Goal: Contribute content

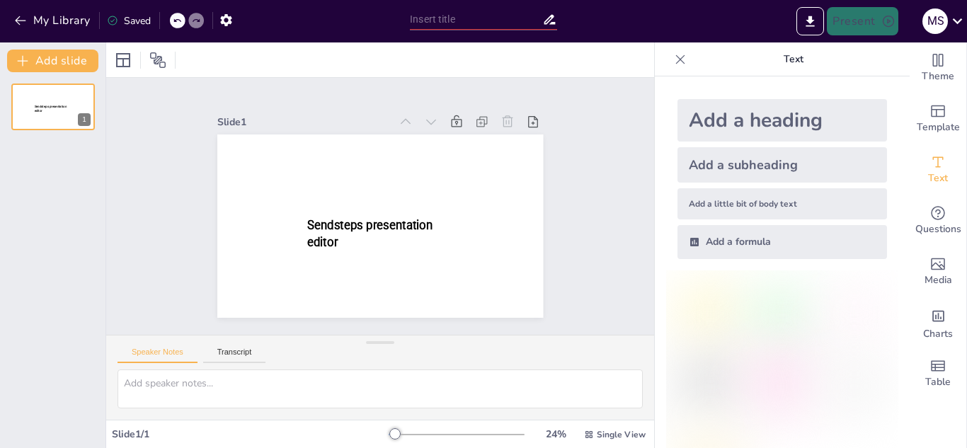
type input "Seguridad en Internet: Protege tu vida digital de un robo"
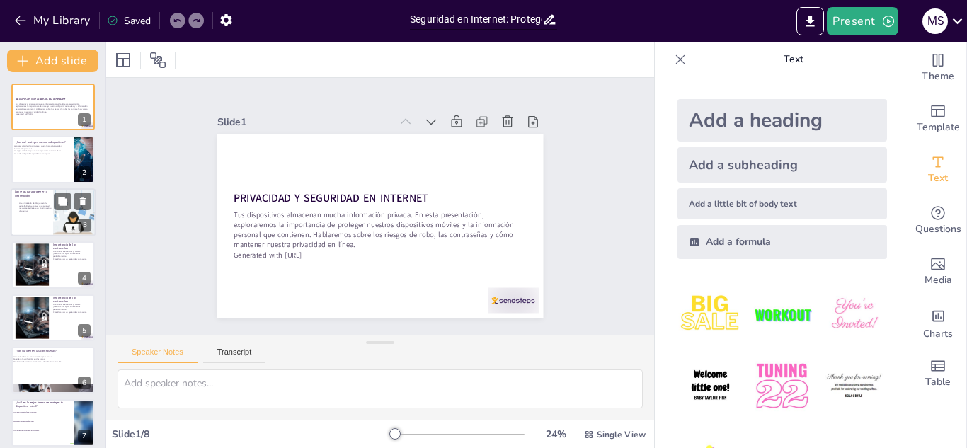
checkbox input "true"
click at [48, 221] on div at bounding box center [53, 212] width 85 height 48
type textarea "Un método de bloqueo en la pantalla es la primera línea de defensa para protege…"
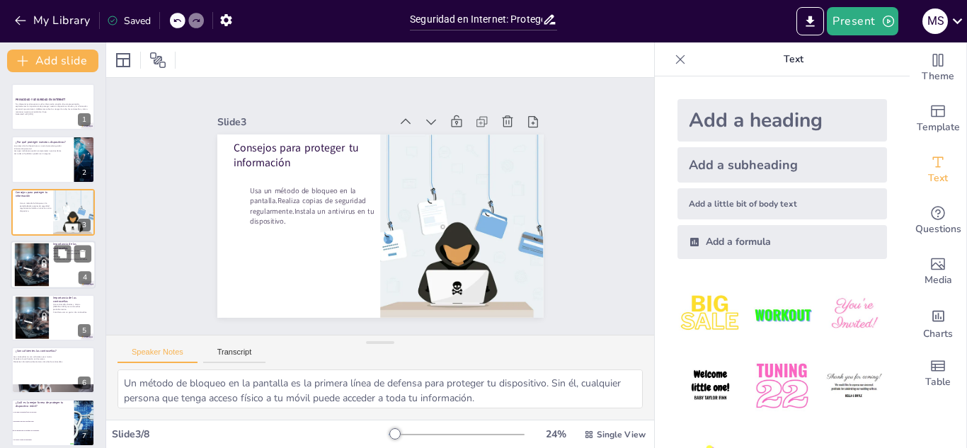
checkbox input "true"
click at [45, 265] on div at bounding box center [31, 265] width 64 height 43
type textarea "Las contraseñas fuertes son fundamentales para proteger tu información. Si usas…"
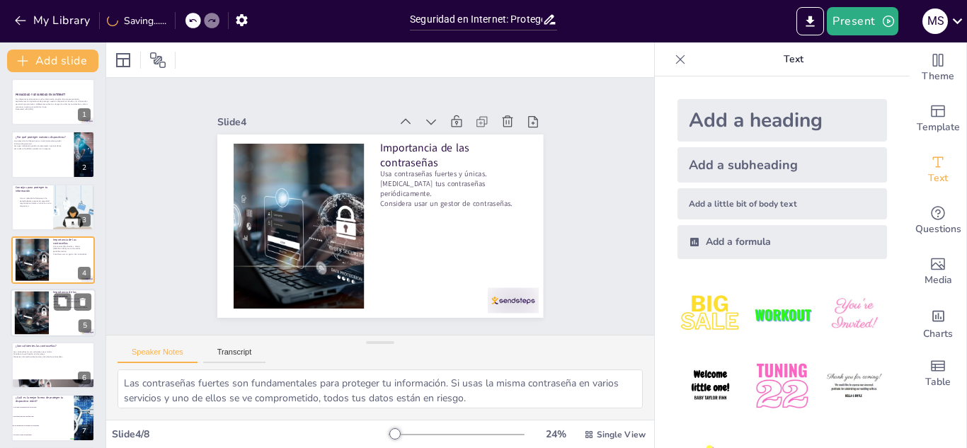
click at [50, 307] on div at bounding box center [53, 313] width 85 height 48
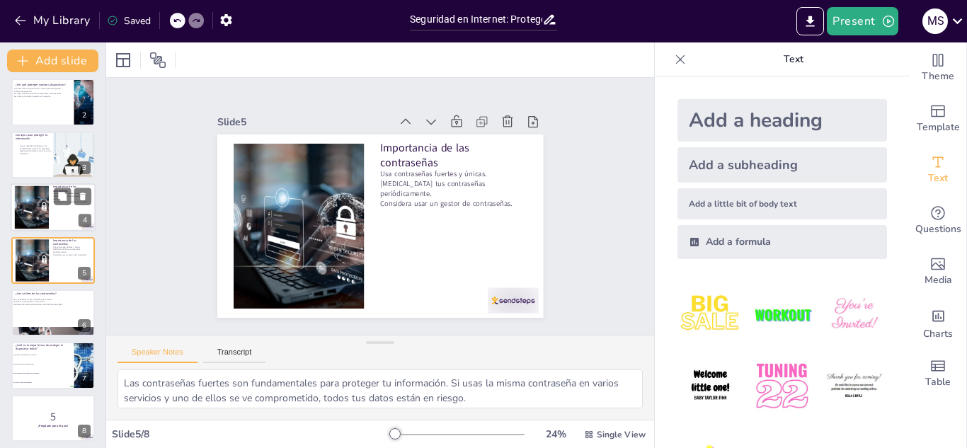
click at [43, 215] on div at bounding box center [31, 207] width 64 height 43
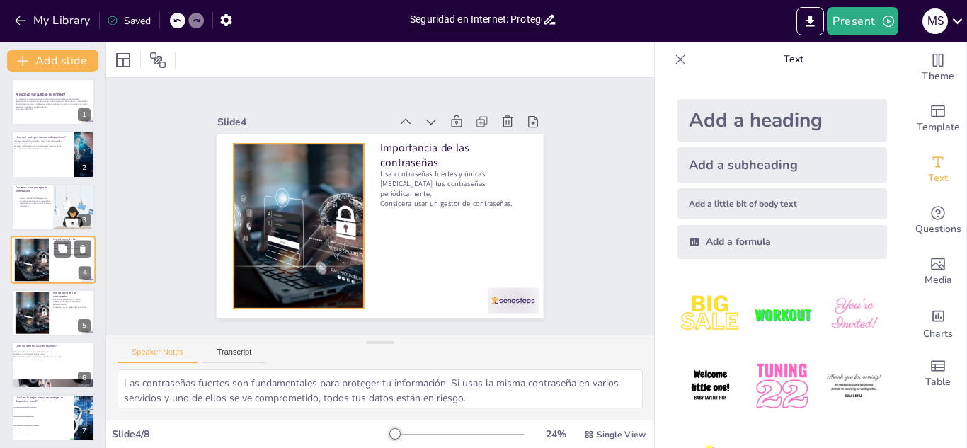
click at [38, 257] on div at bounding box center [31, 260] width 64 height 43
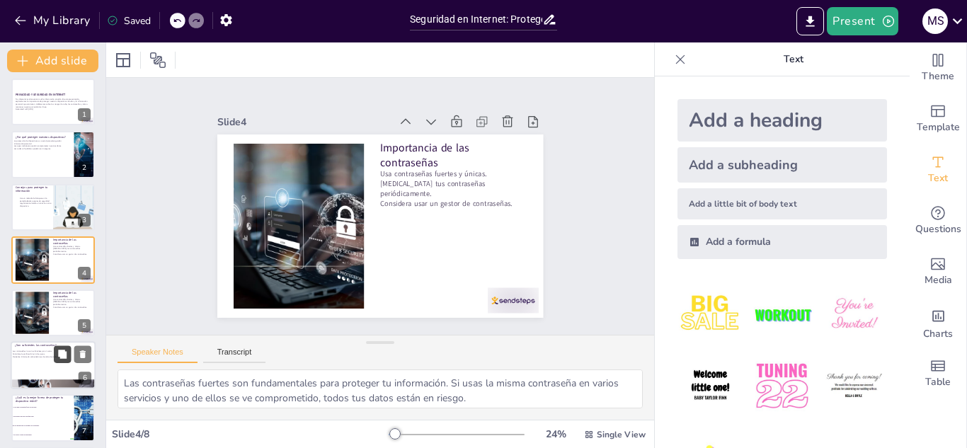
checkbox input "true"
click at [69, 352] on button at bounding box center [62, 354] width 17 height 17
type textarea "Es crucial entender que una contraseña robusta puede no ser suficiente para pro…"
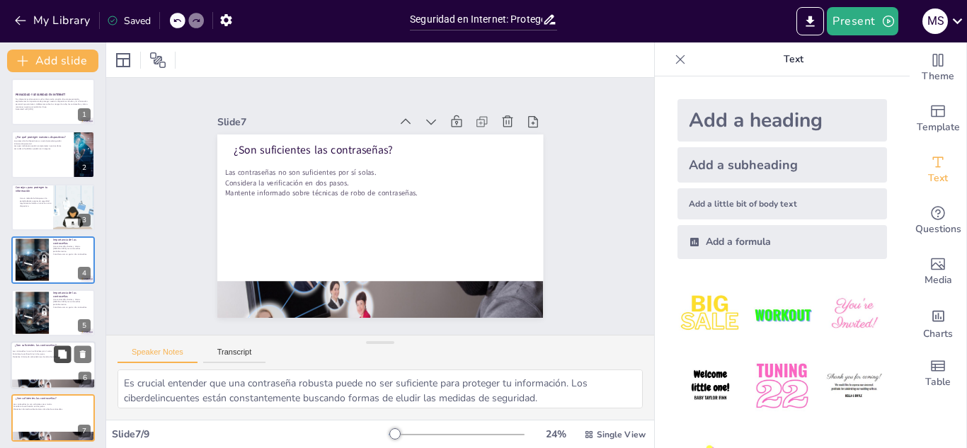
scroll to position [115, 0]
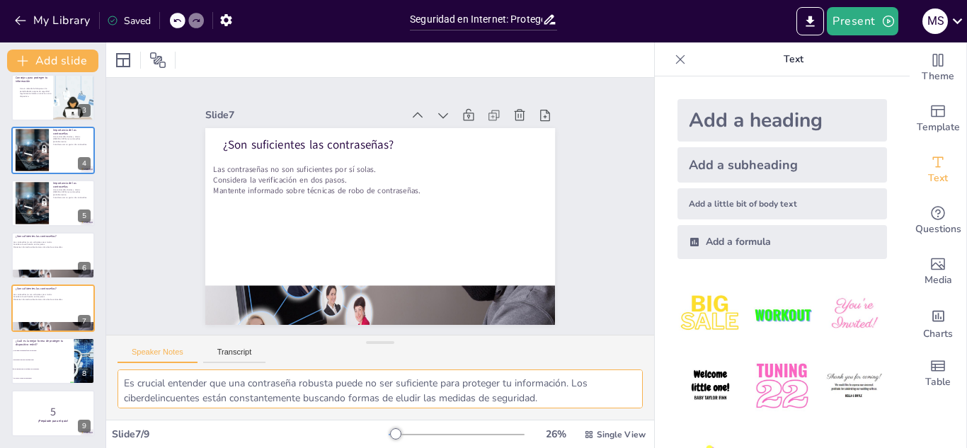
click at [241, 378] on textarea "Es crucial entender que una contraseña robusta puede no ser suficiente para pro…" at bounding box center [380, 389] width 525 height 39
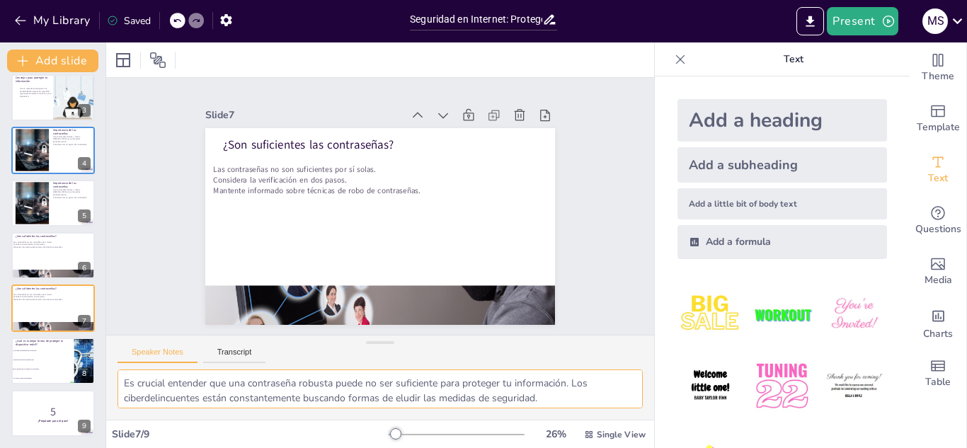
click at [241, 378] on textarea "Es crucial entender que una contraseña robusta puede no ser suficiente para pro…" at bounding box center [380, 389] width 525 height 39
click at [213, 348] on button "Transcript" at bounding box center [234, 356] width 63 height 16
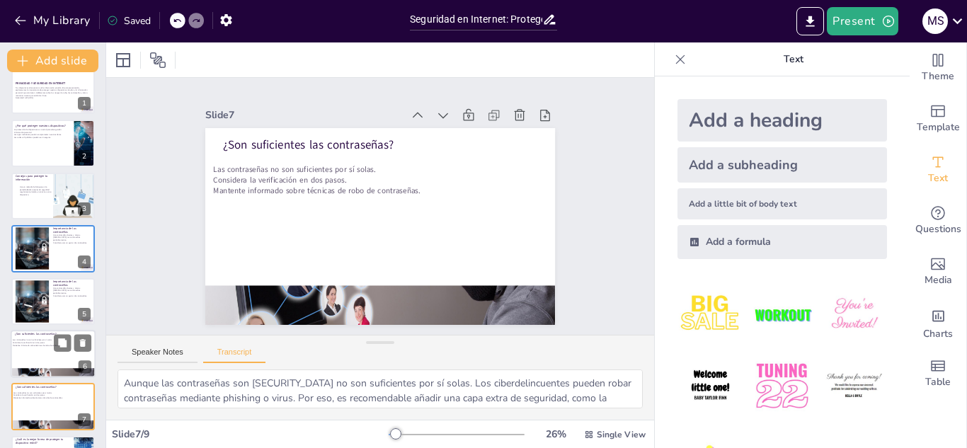
scroll to position [17, 0]
click at [42, 299] on div at bounding box center [31, 300] width 64 height 43
checkbox input "true"
type textarea "Las contraseñas son [SECURITY_DATA] que dan acceso a nuestros servicios y a nue…"
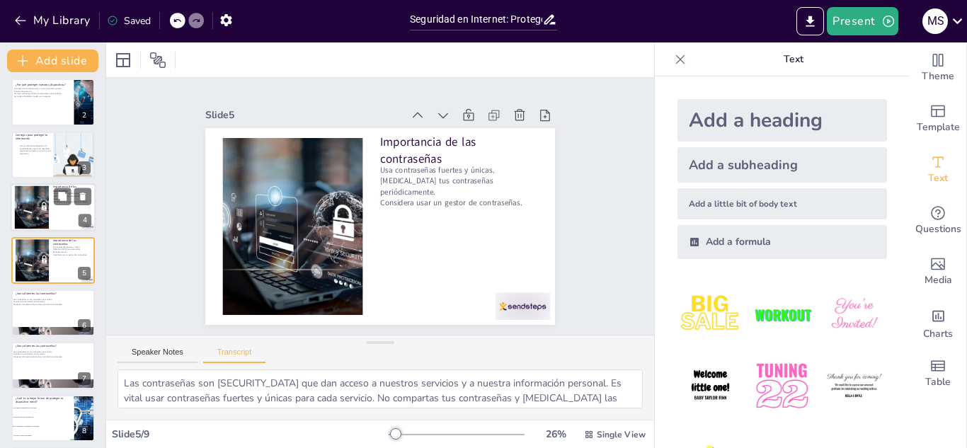
click at [48, 193] on div at bounding box center [31, 207] width 64 height 43
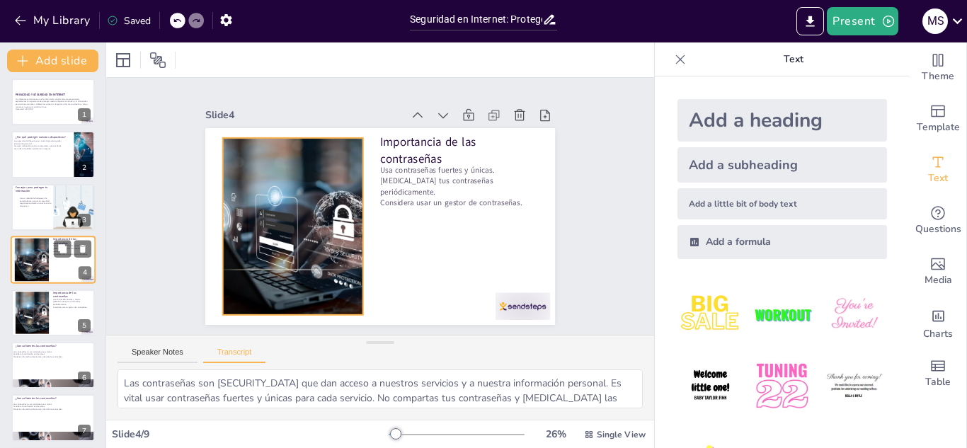
click at [44, 263] on div at bounding box center [31, 260] width 64 height 43
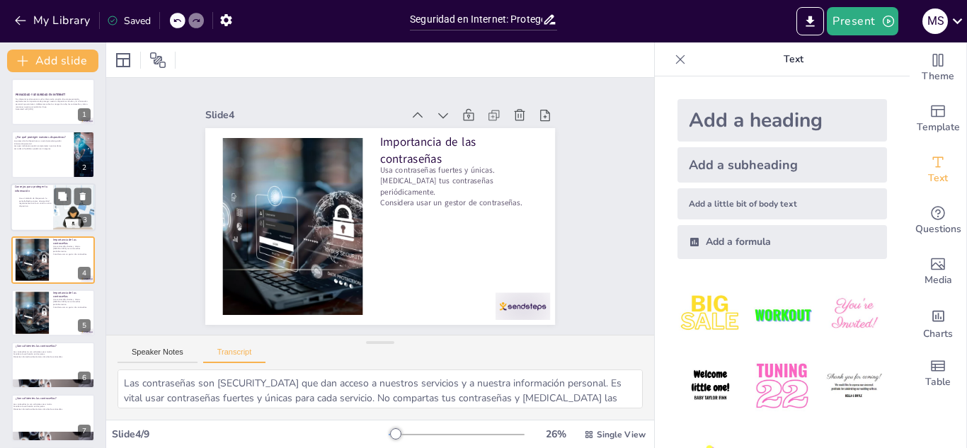
click at [52, 188] on div at bounding box center [53, 207] width 85 height 48
checkbox input "true"
type textarea "Para proteger tu información, utiliza un método de bloqueo en la pantalla de tu…"
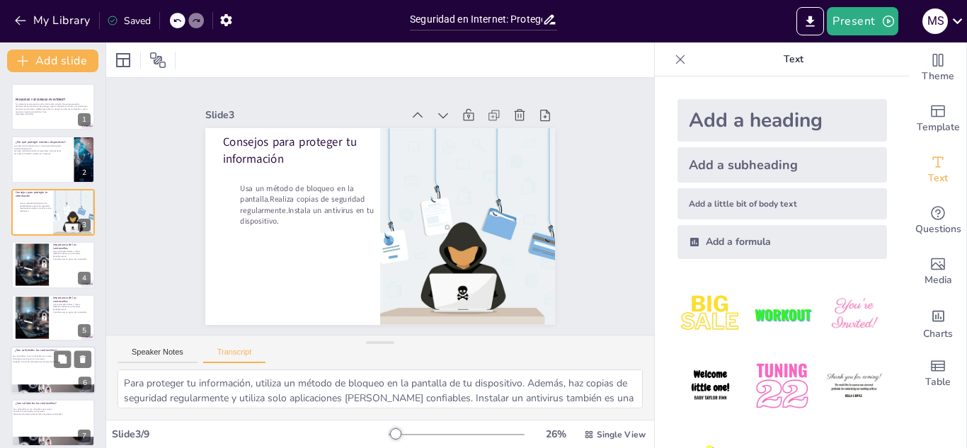
click at [45, 349] on p "¿Son suficientes las contraseñas?" at bounding box center [53, 350] width 76 height 4
checkbox input "true"
type textarea "Aunque las contraseñas son [SECURITY_DATA] no son suficientes por sí solas. Los…"
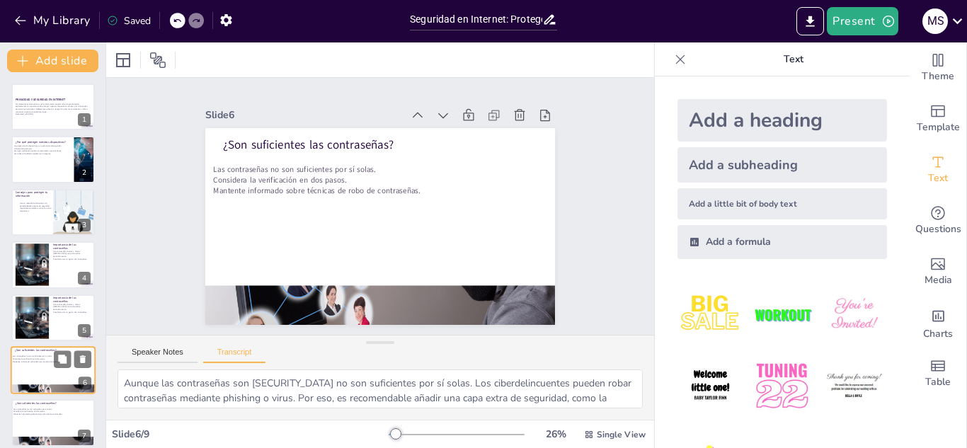
scroll to position [110, 0]
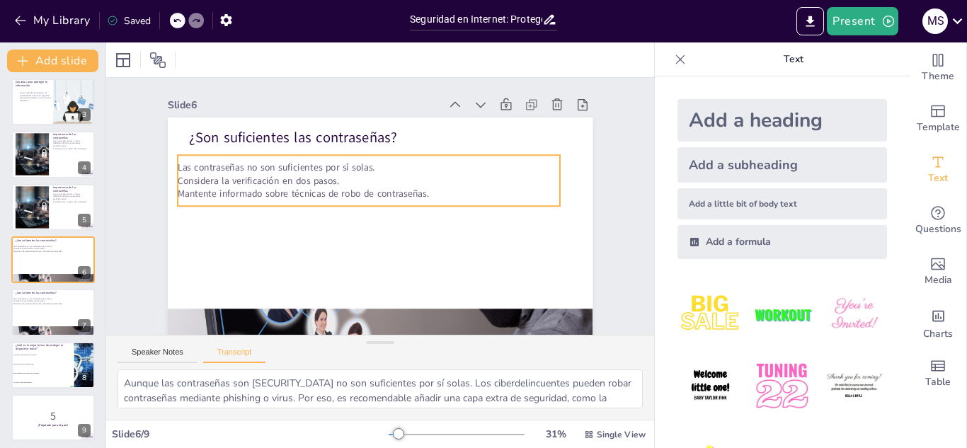
click at [316, 172] on p "Las contraseñas no son suficientes por sí solas." at bounding box center [369, 167] width 382 height 13
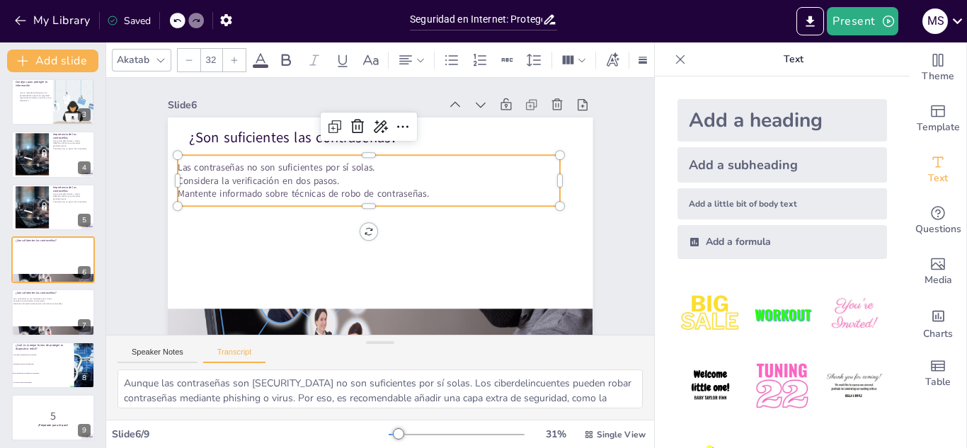
click at [316, 172] on p "Las contraseñas no son suficientes por sí solas." at bounding box center [369, 167] width 382 height 13
copy p "Las contraseñas no son suficientes por sí solas."
click at [275, 191] on p "Mantente informado sobre técnicas de robo de contraseñas." at bounding box center [369, 194] width 382 height 13
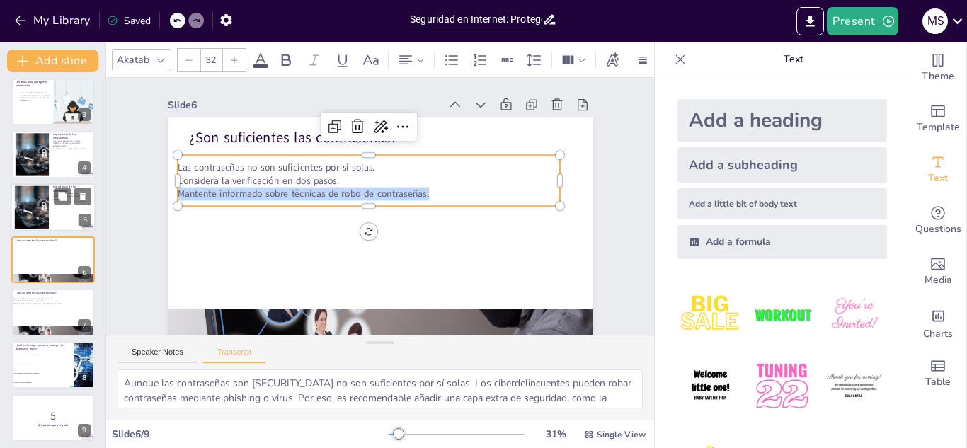
scroll to position [115, 0]
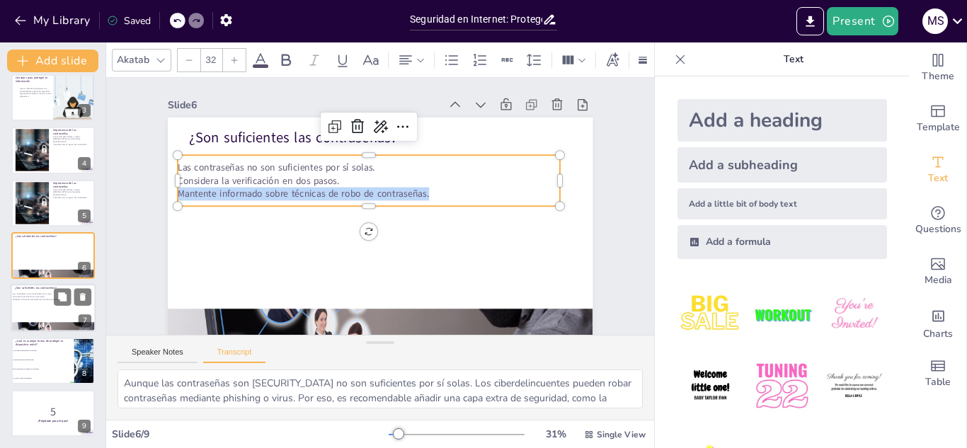
click at [30, 290] on div at bounding box center [53, 309] width 85 height 48
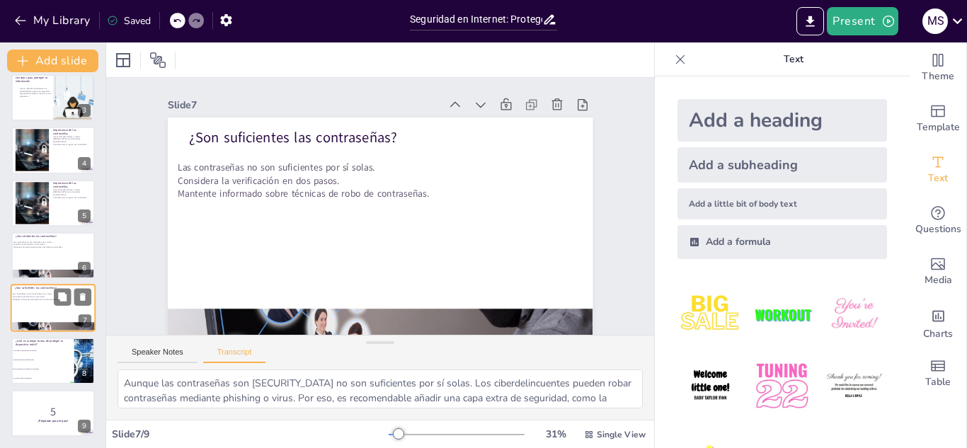
click at [34, 296] on p "Considera la verificación en dos pasos." at bounding box center [51, 297] width 76 height 3
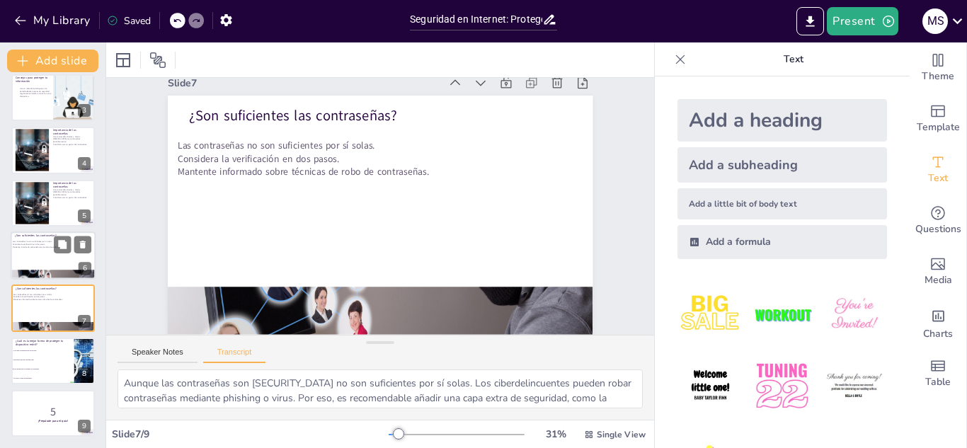
checkbox input "true"
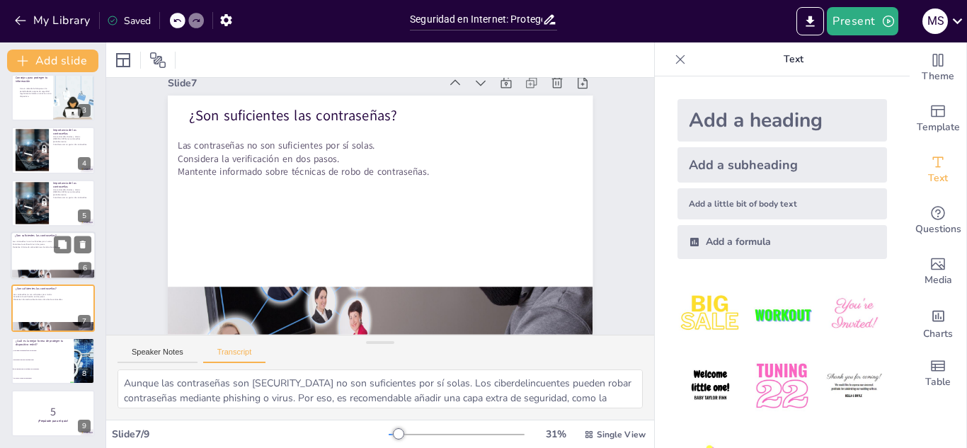
checkbox input "true"
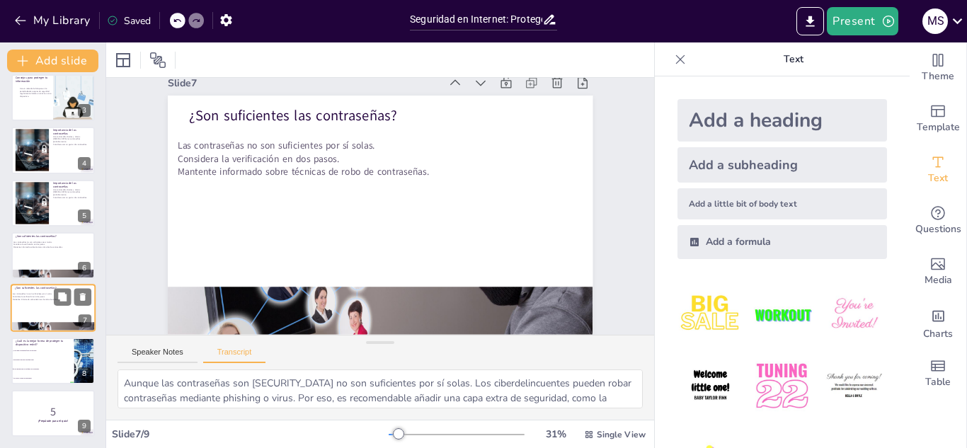
checkbox input "true"
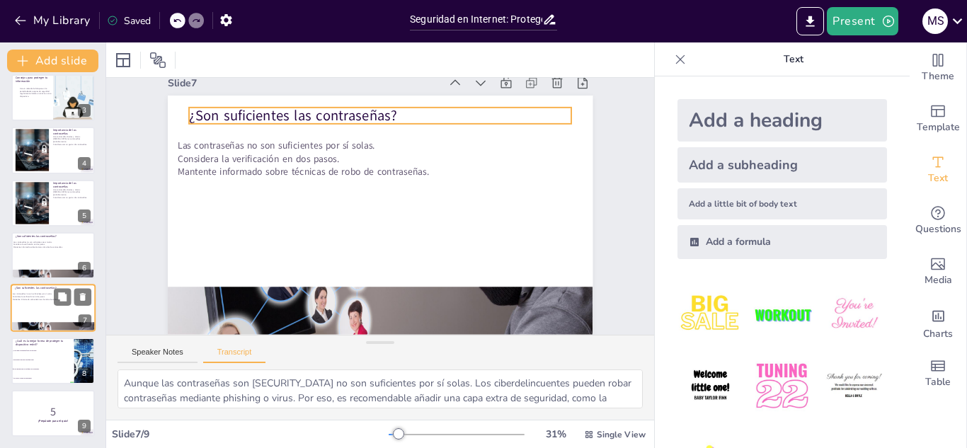
checkbox input "true"
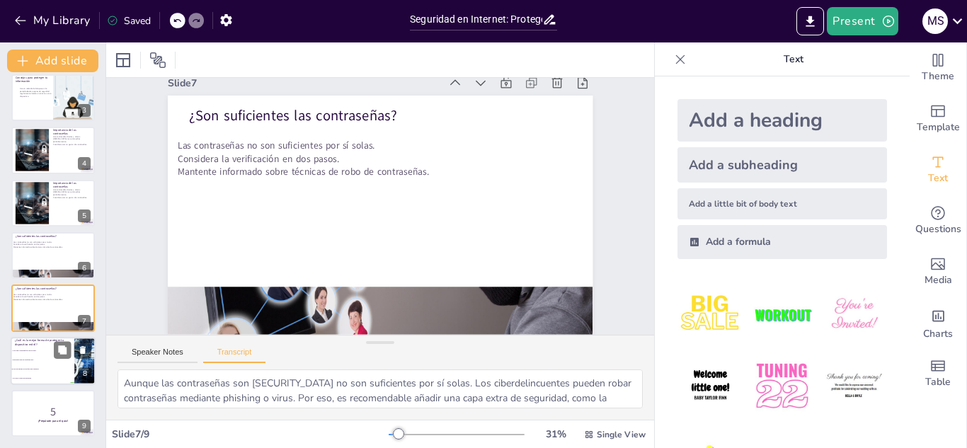
checkbox input "true"
click at [49, 342] on p "¿Cuál es la mejor forma de proteger tu dispositivo móvil?" at bounding box center [42, 343] width 55 height 8
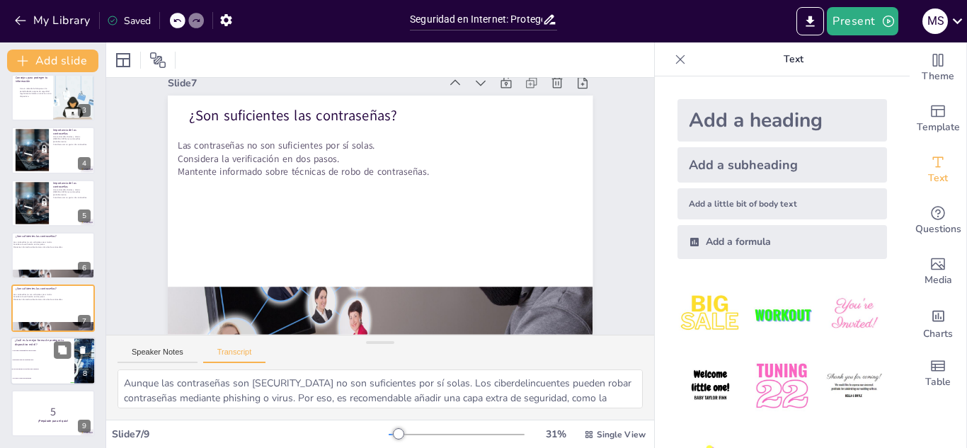
checkbox input "true"
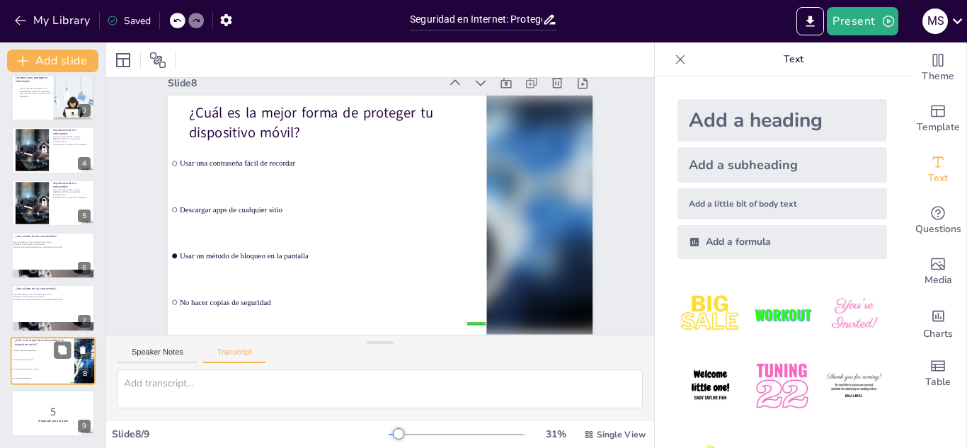
scroll to position [0, 0]
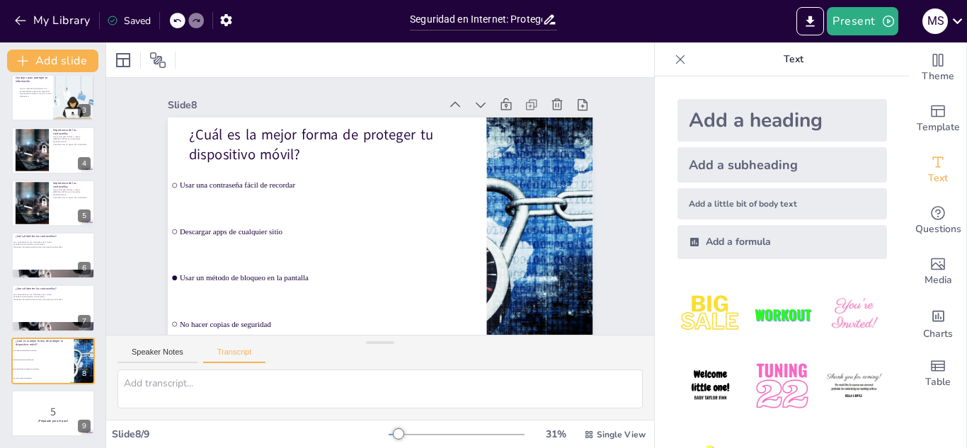
checkbox input "true"
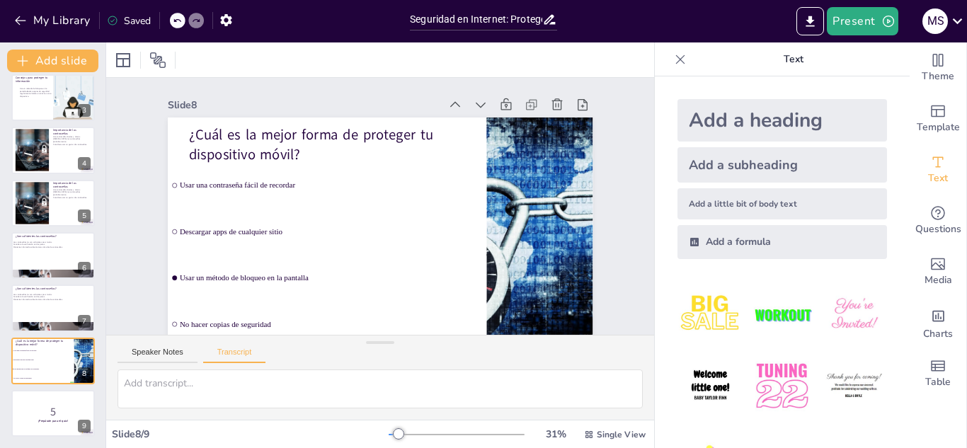
checkbox input "true"
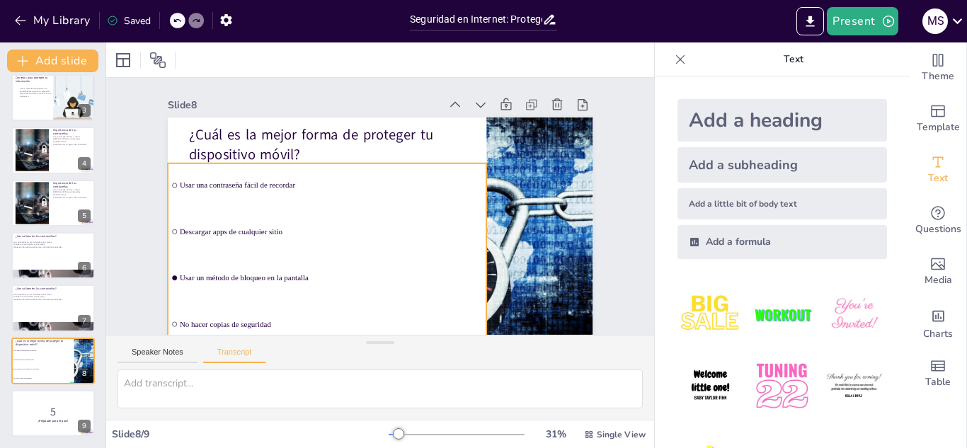
checkbox input "true"
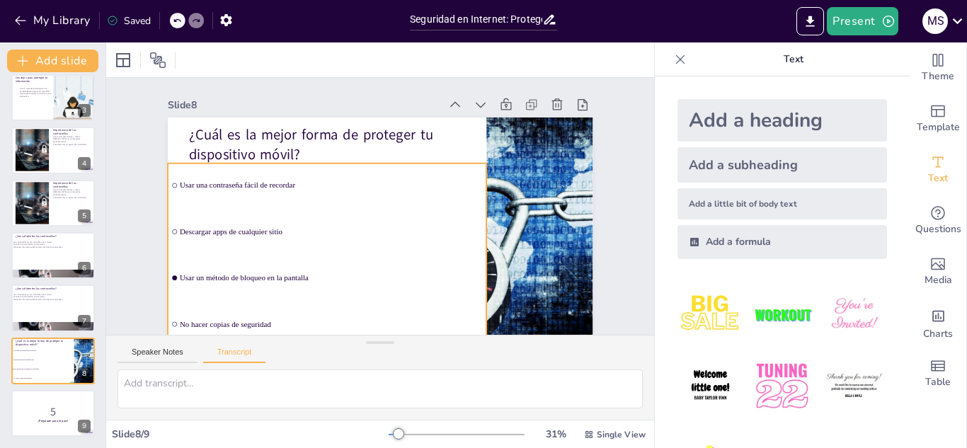
checkbox input "true"
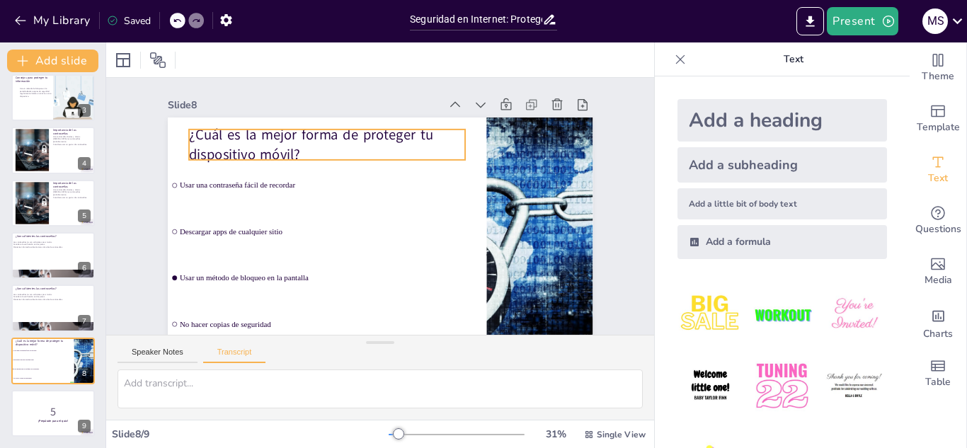
checkbox input "true"
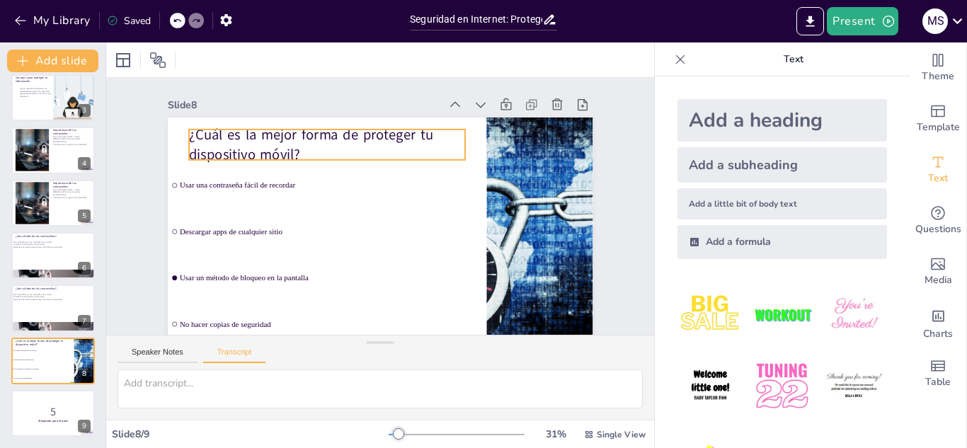
checkbox input "true"
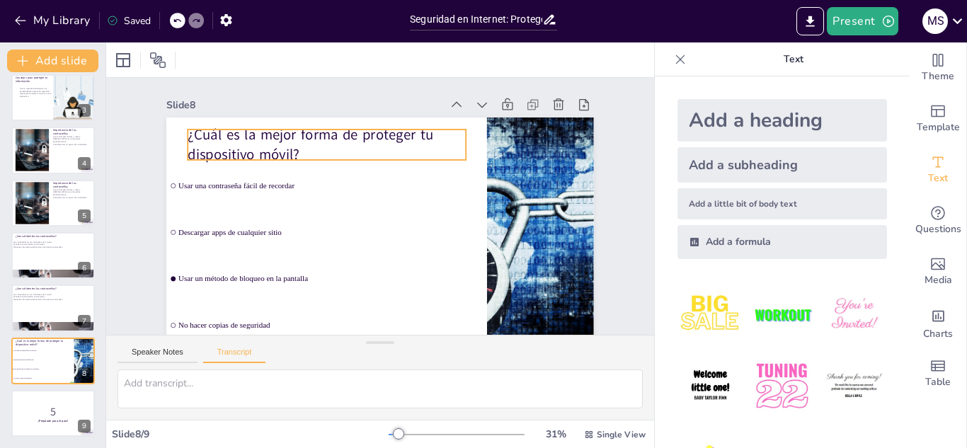
checkbox input "true"
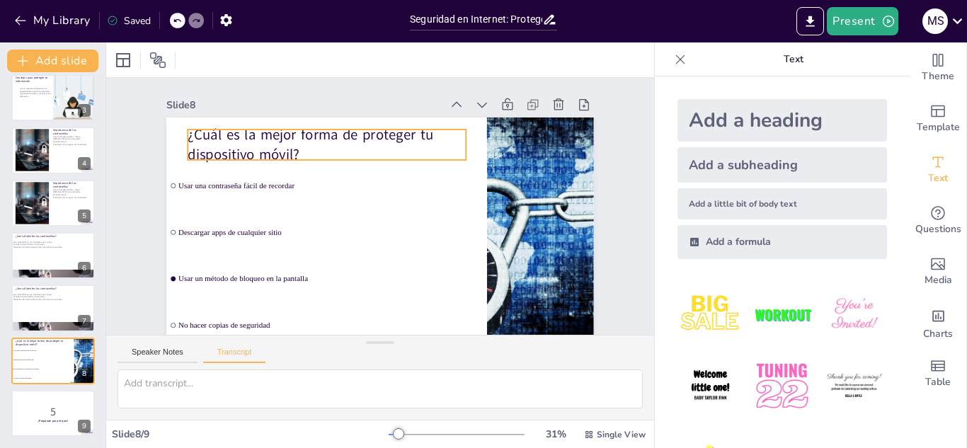
checkbox input "true"
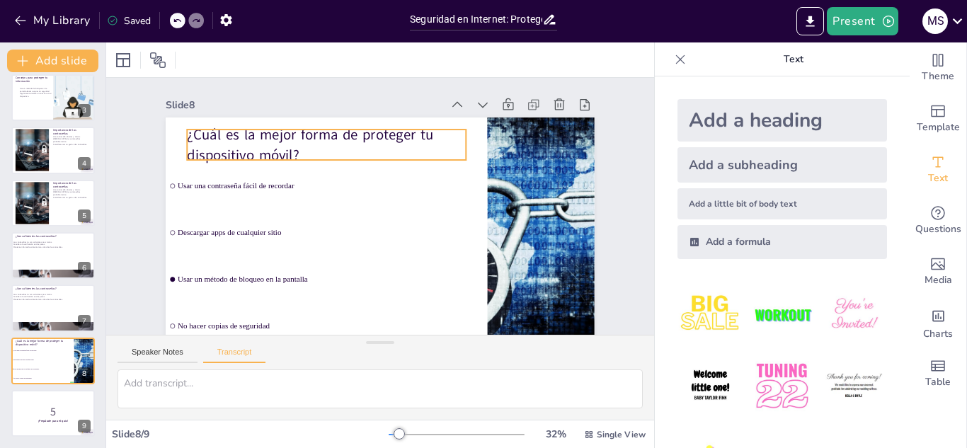
checkbox input "true"
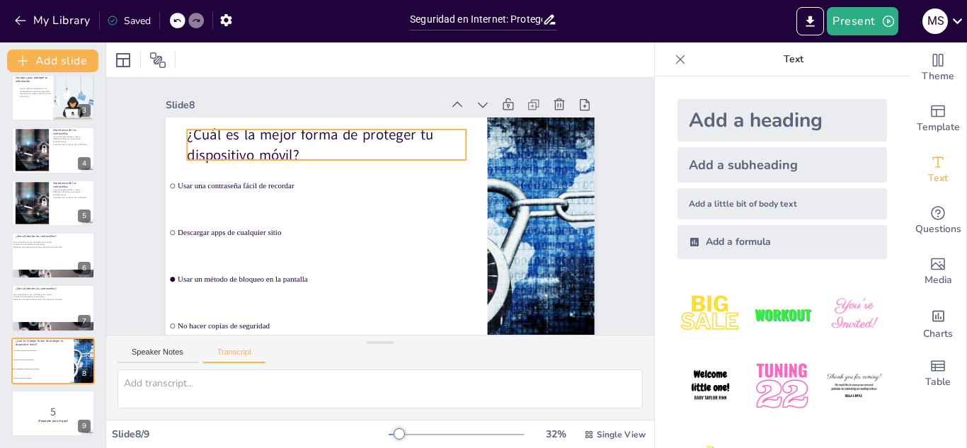
checkbox input "true"
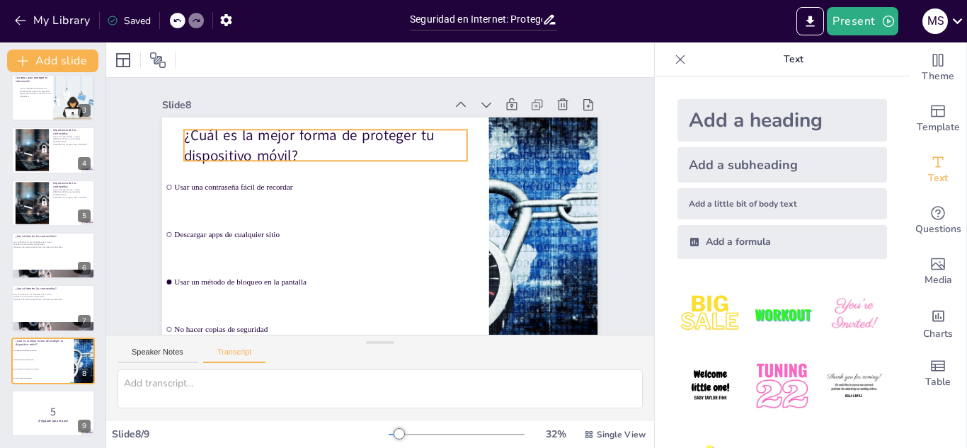
checkbox input "true"
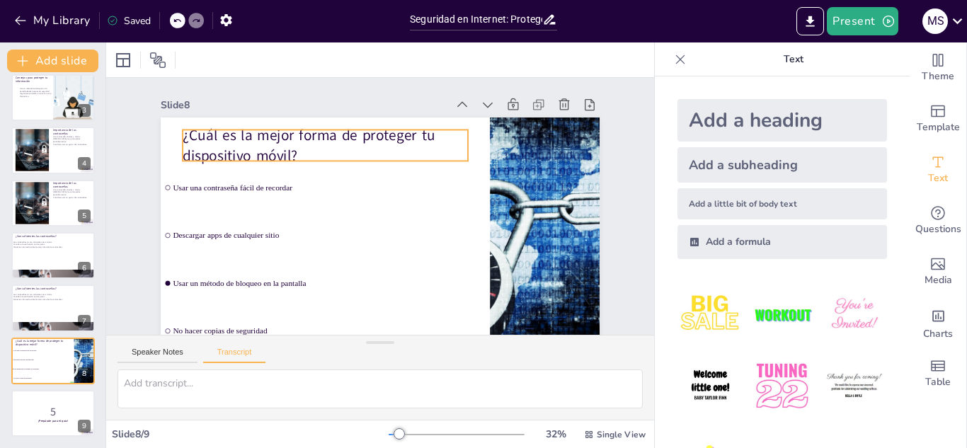
checkbox input "true"
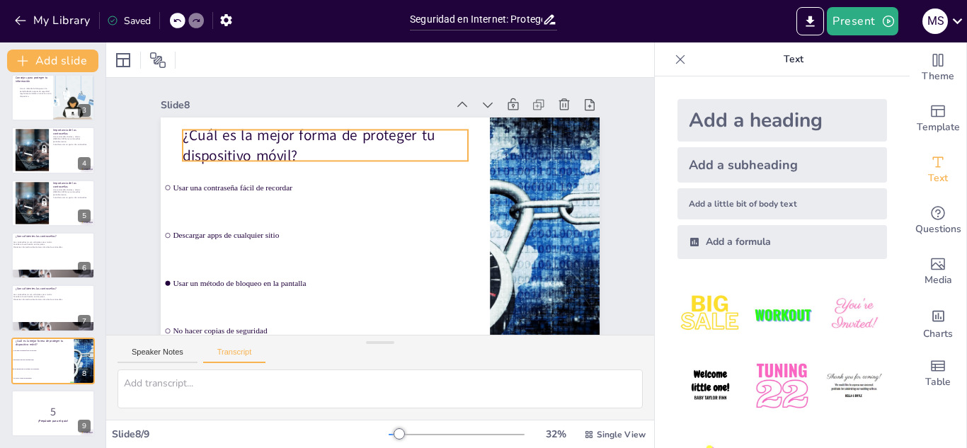
checkbox input "true"
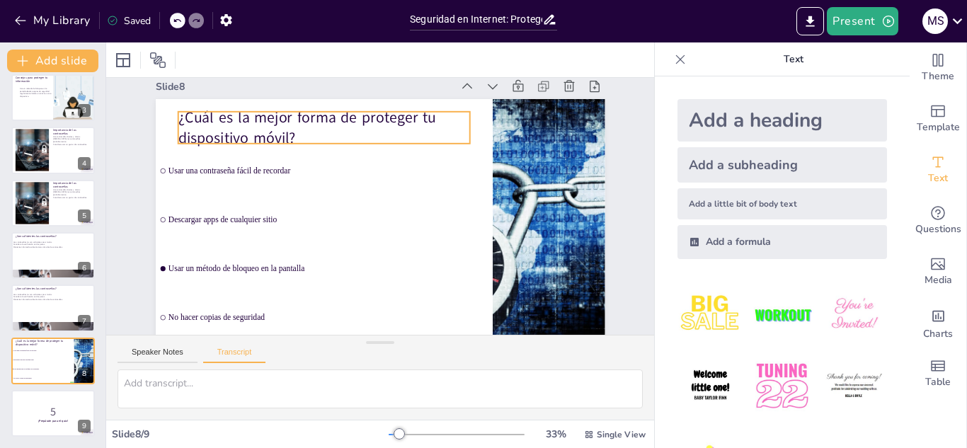
checkbox input "true"
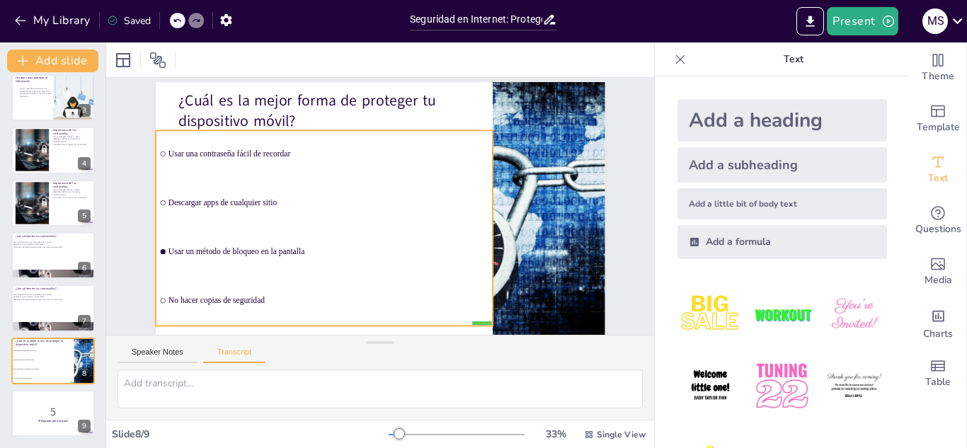
checkbox input "true"
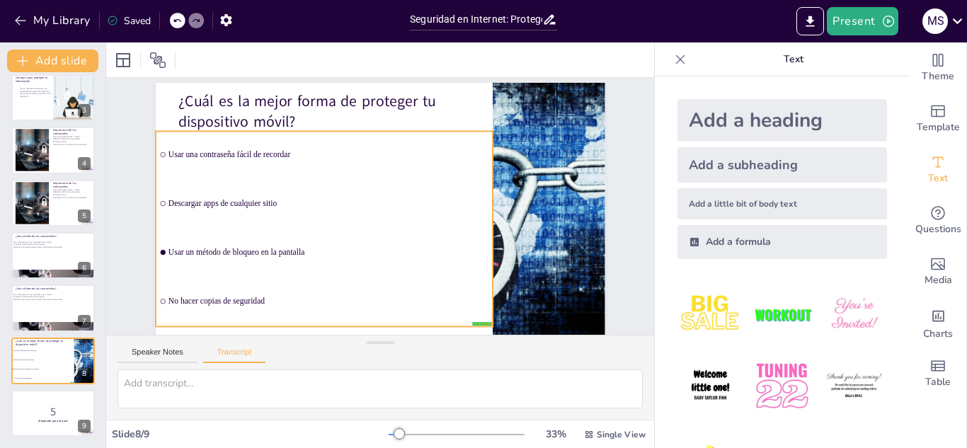
checkbox input "true"
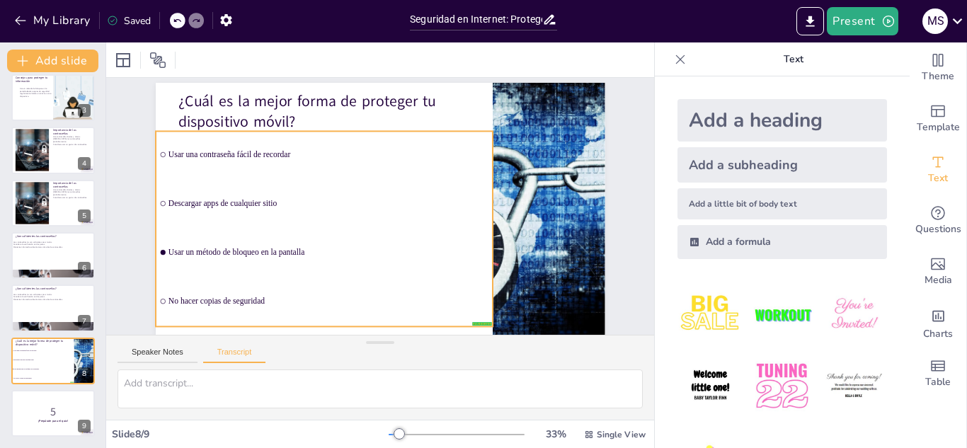
checkbox input "true"
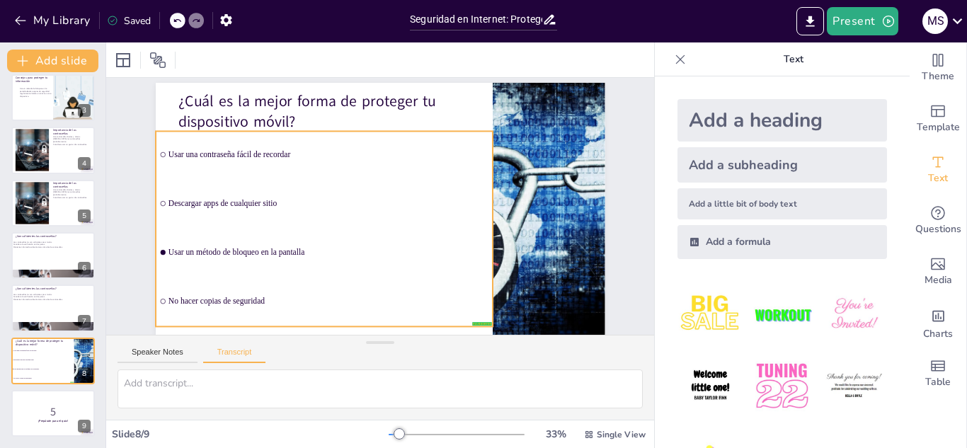
checkbox input "true"
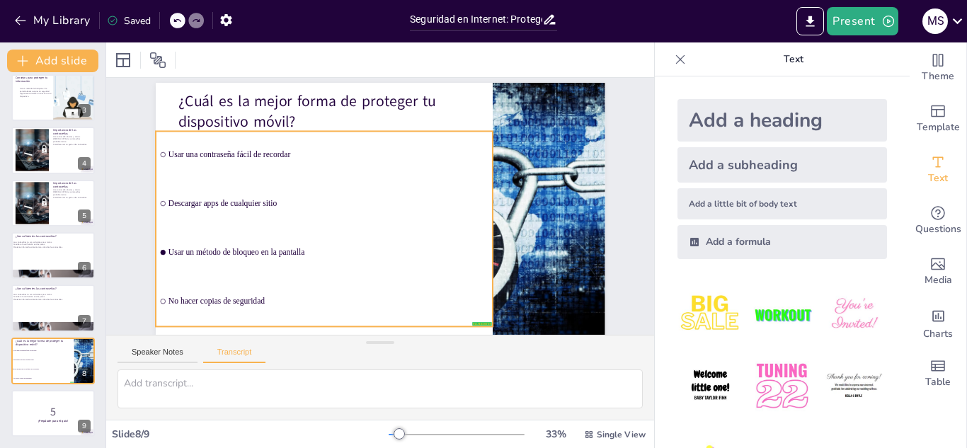
checkbox input "true"
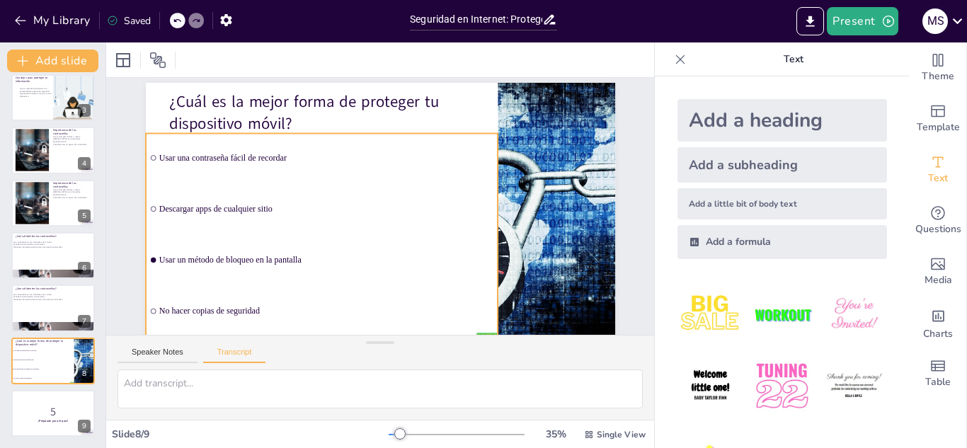
checkbox input "true"
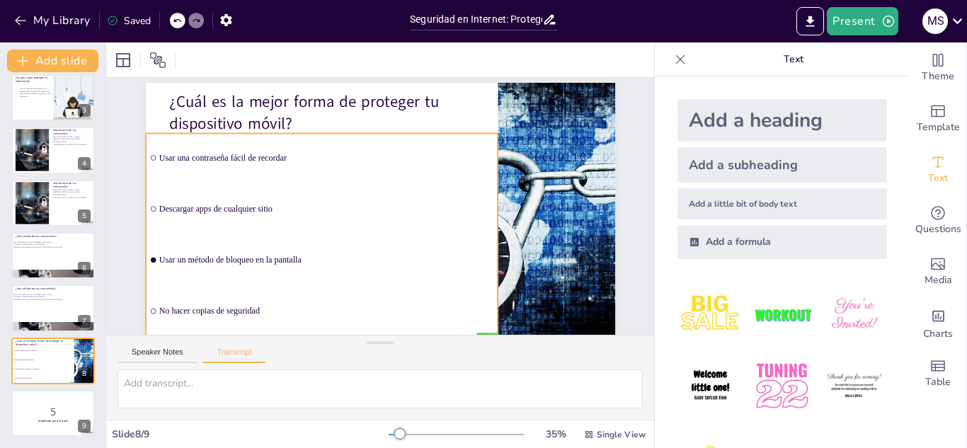
checkbox input "true"
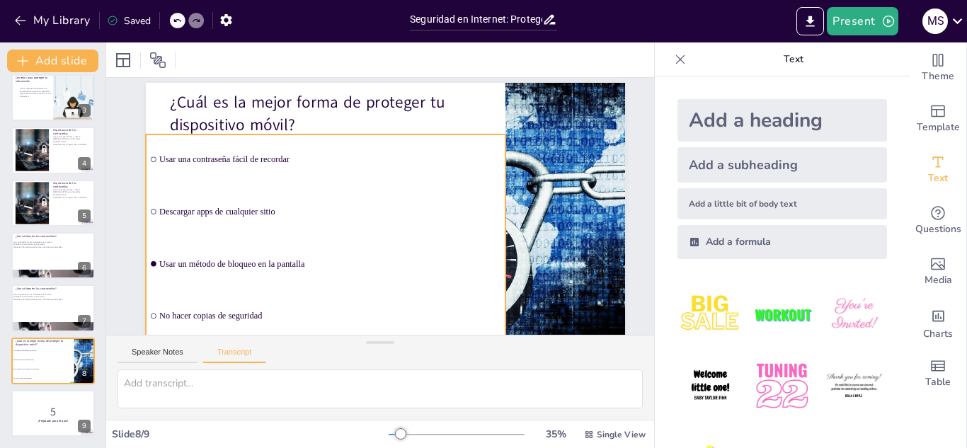
checkbox input "true"
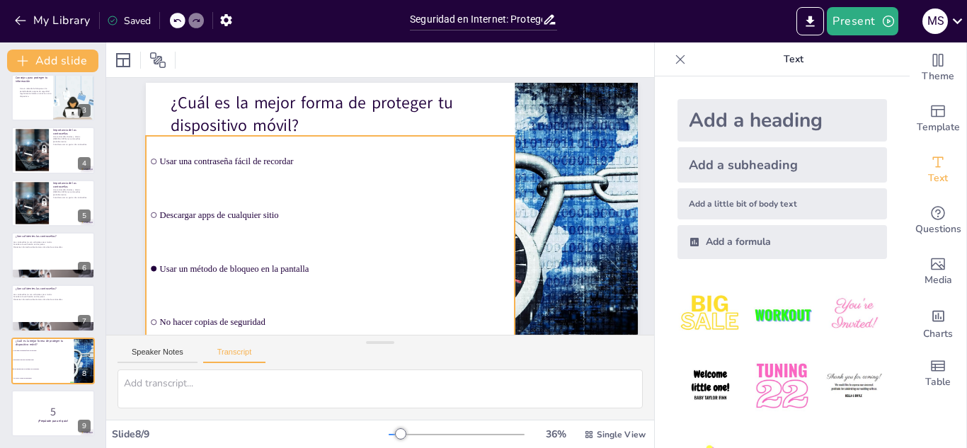
checkbox input "true"
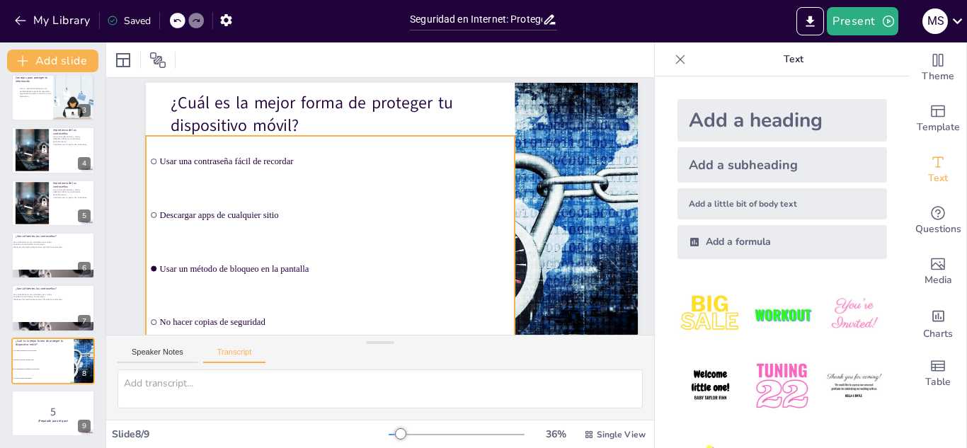
checkbox input "true"
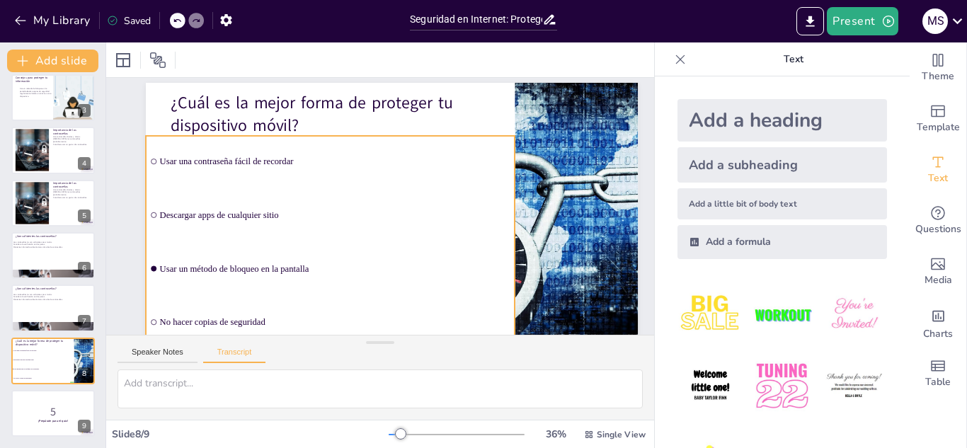
checkbox input "true"
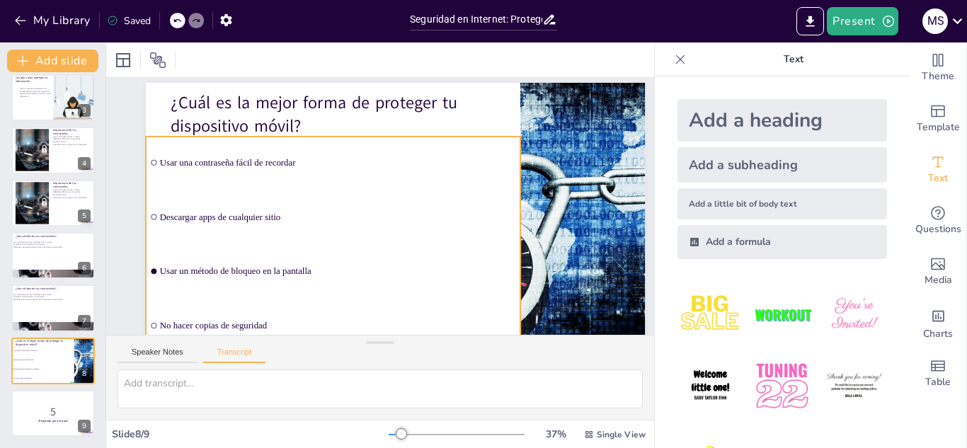
checkbox input "true"
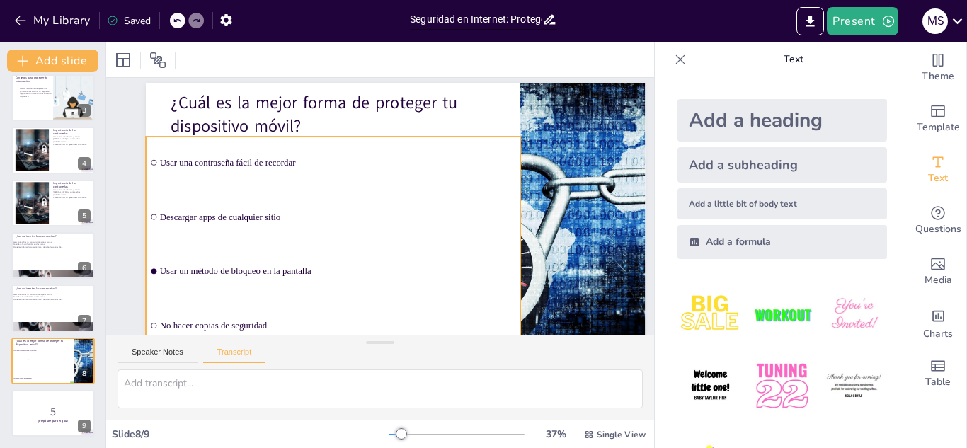
checkbox input "true"
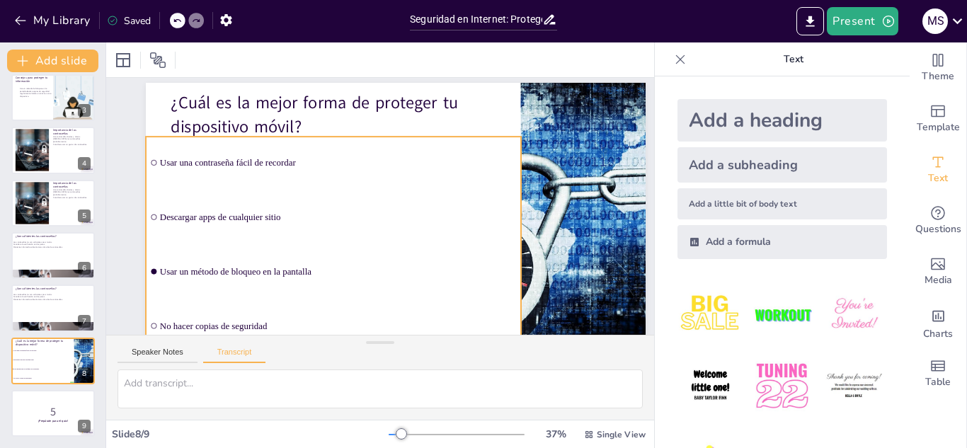
checkbox input "true"
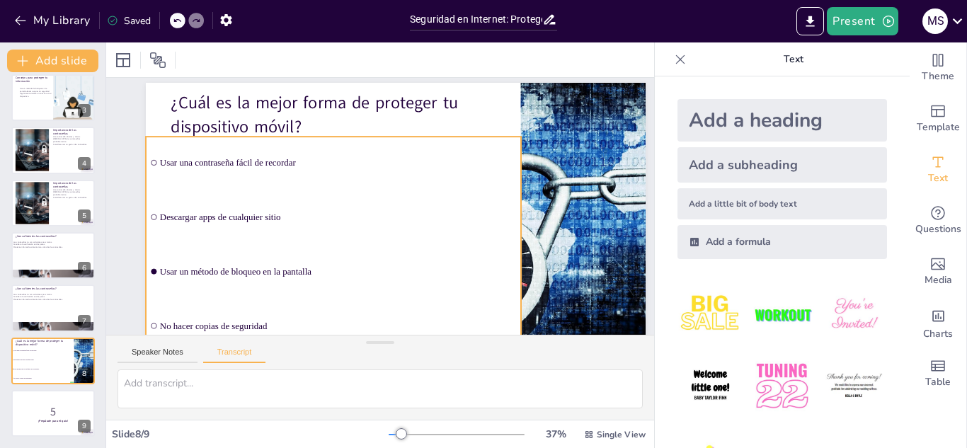
checkbox input "true"
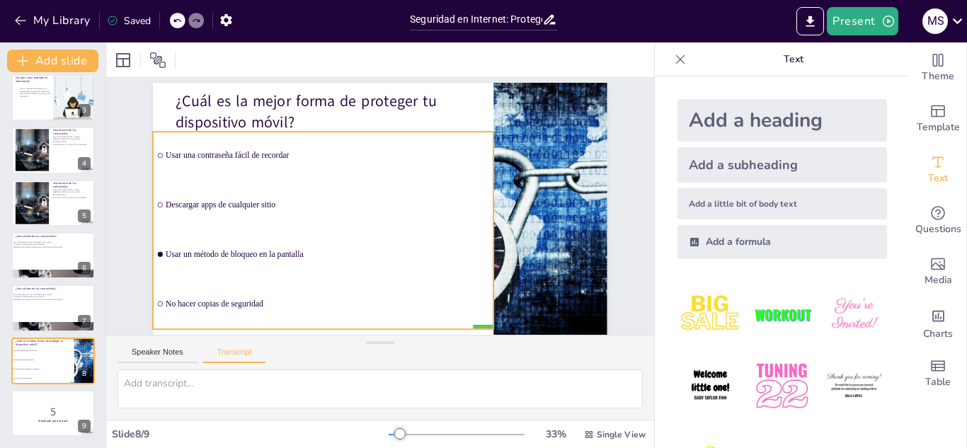
checkbox input "true"
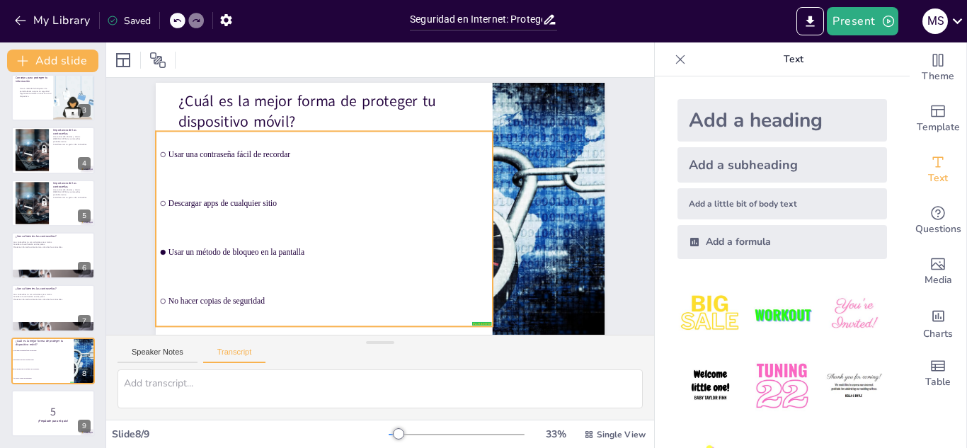
checkbox input "true"
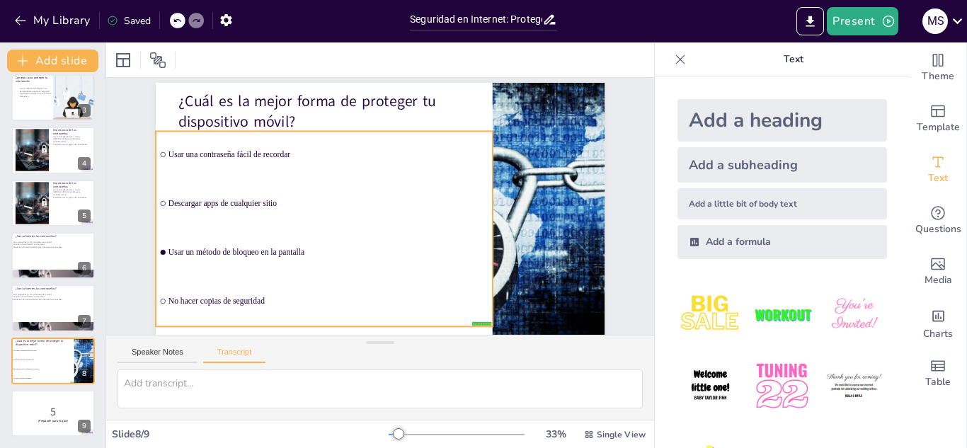
checkbox input "true"
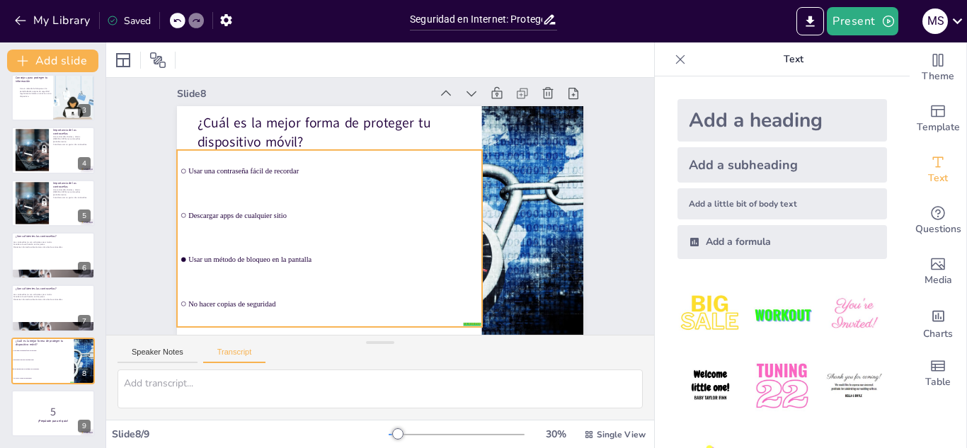
checkbox input "true"
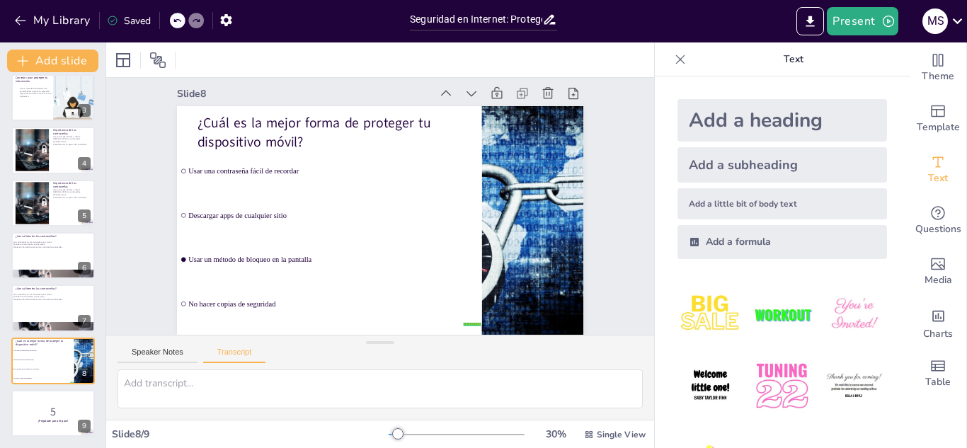
checkbox input "true"
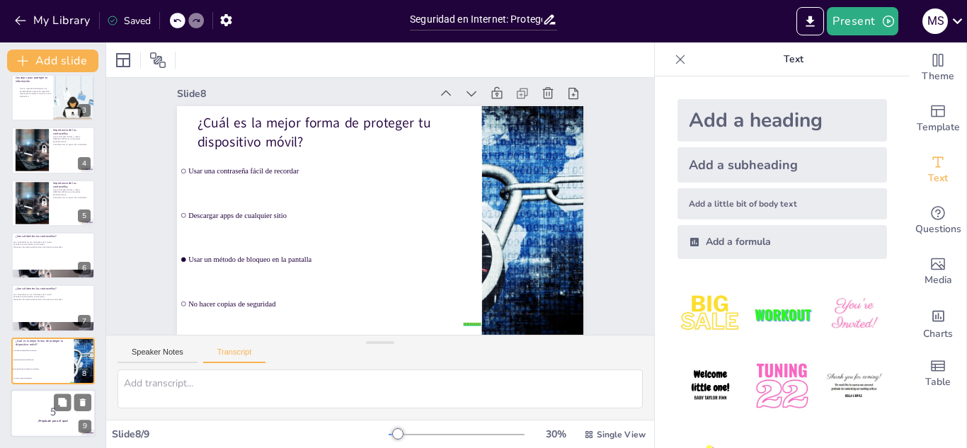
checkbox input "true"
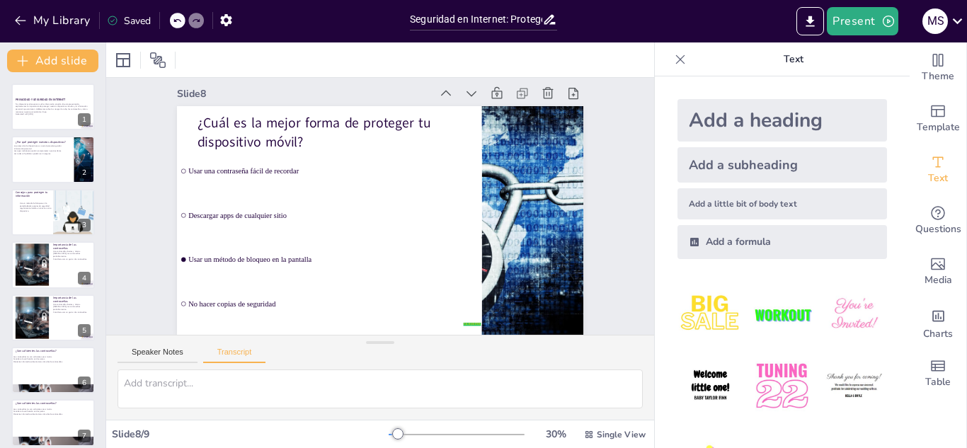
checkbox input "true"
click at [45, 31] on button "My Library" at bounding box center [54, 20] width 86 height 23
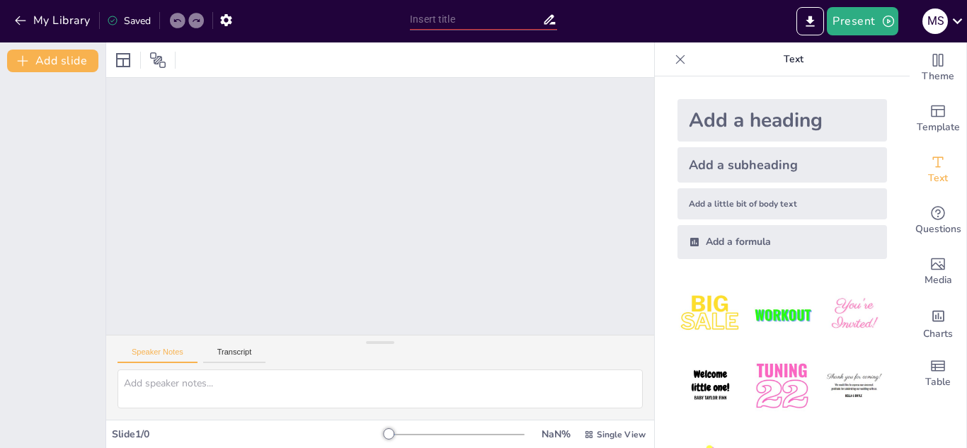
click at [682, 49] on div at bounding box center [680, 59] width 23 height 23
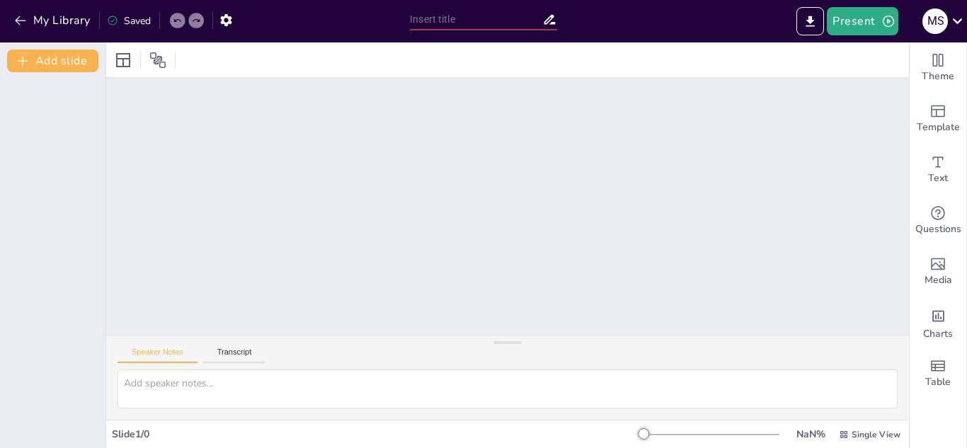
click at [147, 434] on div "Slide 1 / 0" at bounding box center [378, 434] width 532 height 13
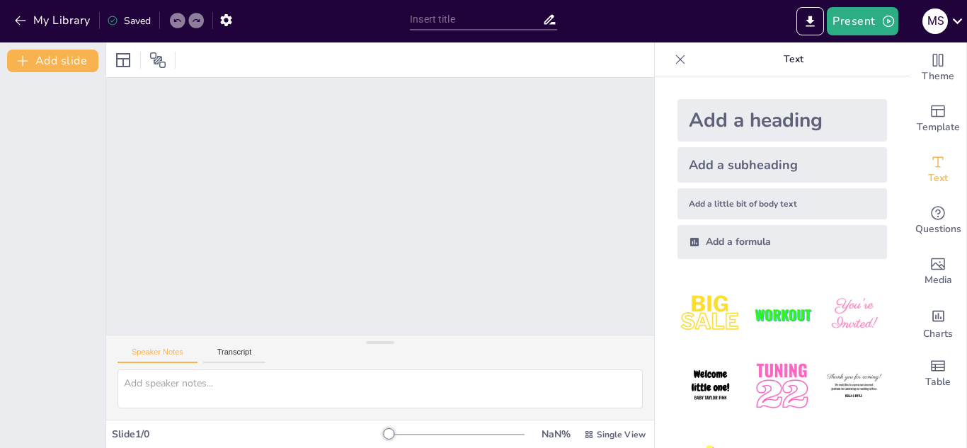
click at [9, 8] on div "My Library Saved" at bounding box center [119, 19] width 239 height 25
click at [14, 13] on icon "button" at bounding box center [20, 20] width 14 height 14
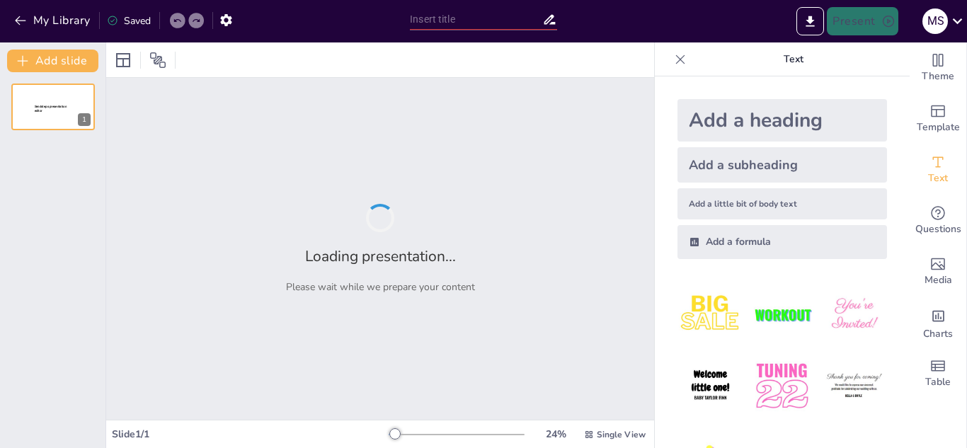
type input "Claves de Seguridad: Creación y Mantenimiento de Contraseñas Fuertes"
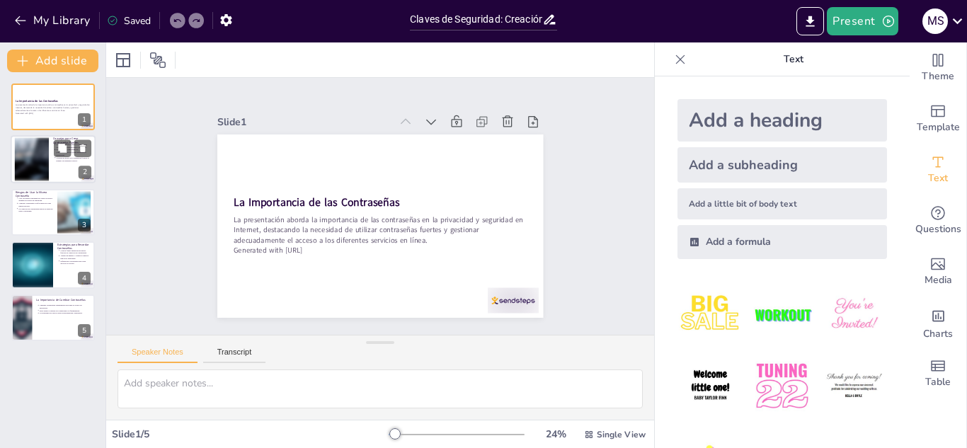
click at [32, 157] on div at bounding box center [32, 159] width 76 height 43
type textarea "La creación de contraseñas robustas es fundamental para proteger la información…"
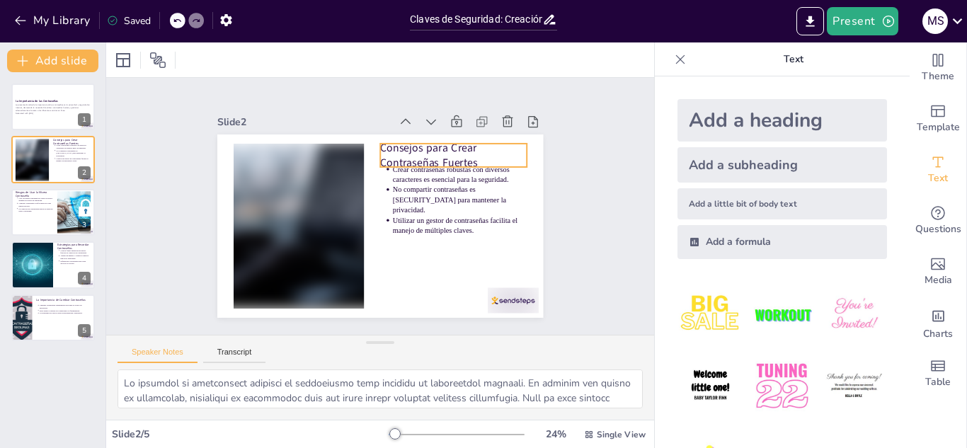
click at [450, 158] on p "Consejos para Crear Contraseñas Fuertes" at bounding box center [463, 172] width 150 height 60
click at [450, 158] on p "Consejos para Crear Contraseñas Fuertes" at bounding box center [469, 199] width 142 height 100
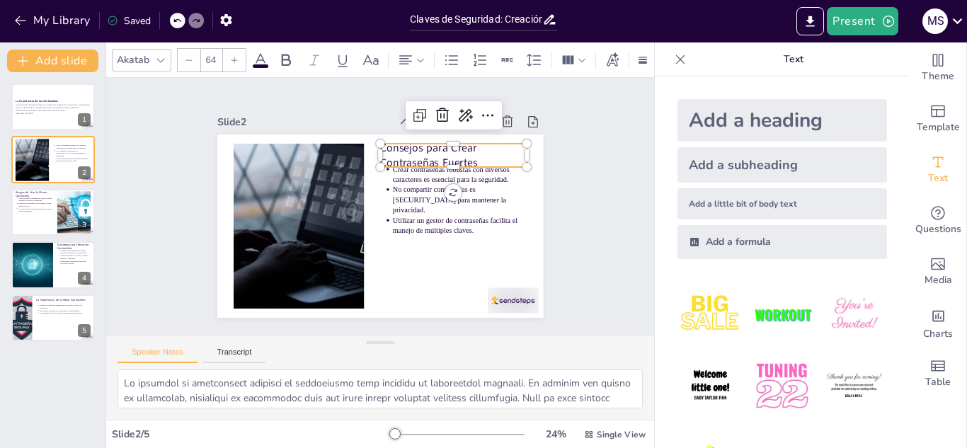
click at [450, 158] on p "Consejos para Crear Contraseñas Fuertes" at bounding box center [466, 180] width 149 height 74
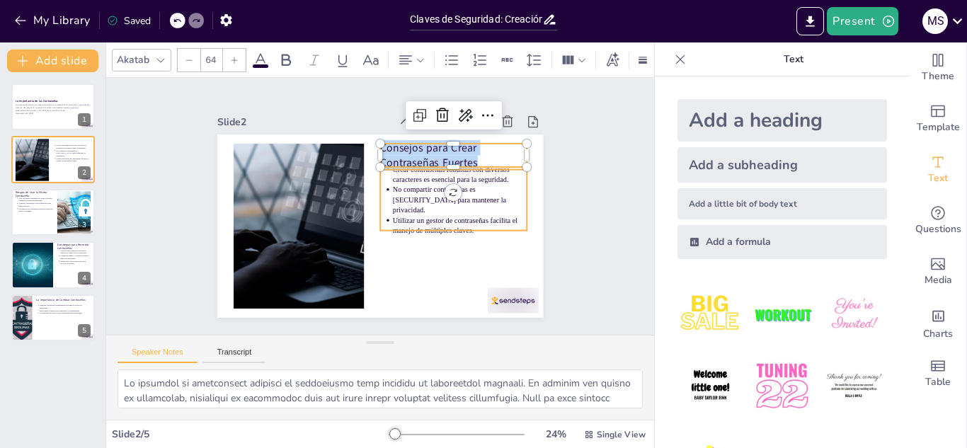
click at [404, 220] on p "Utilizar un gestor de contraseñas facilita el manejo de múltiples claves." at bounding box center [445, 256] width 131 height 73
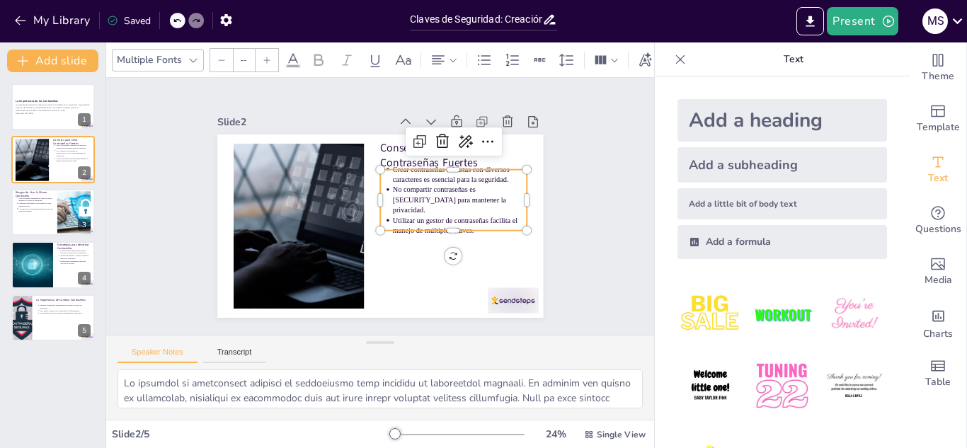
click at [404, 220] on p "Utilizar un gestor de contraseñas facilita el manejo de múltiples claves." at bounding box center [445, 256] width 131 height 73
click at [404, 218] on p "Utilizar un gestor de contraseñas facilita el manejo de múltiples claves." at bounding box center [455, 241] width 136 height 48
type input "43"
click at [404, 218] on p "Utilizar un gestor de contraseñas facilita el manejo de múltiples claves." at bounding box center [455, 241] width 136 height 48
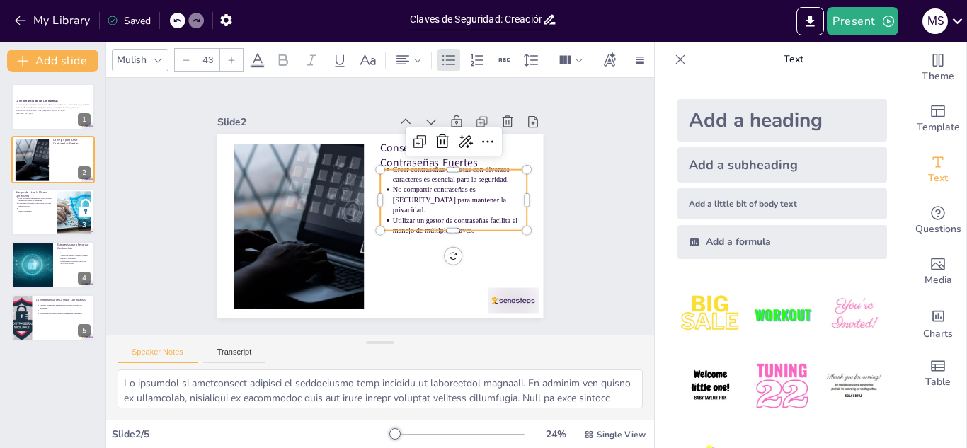
click at [490, 225] on p "Utilizar un gestor de contraseñas facilita el manejo de múltiples claves." at bounding box center [457, 234] width 136 height 35
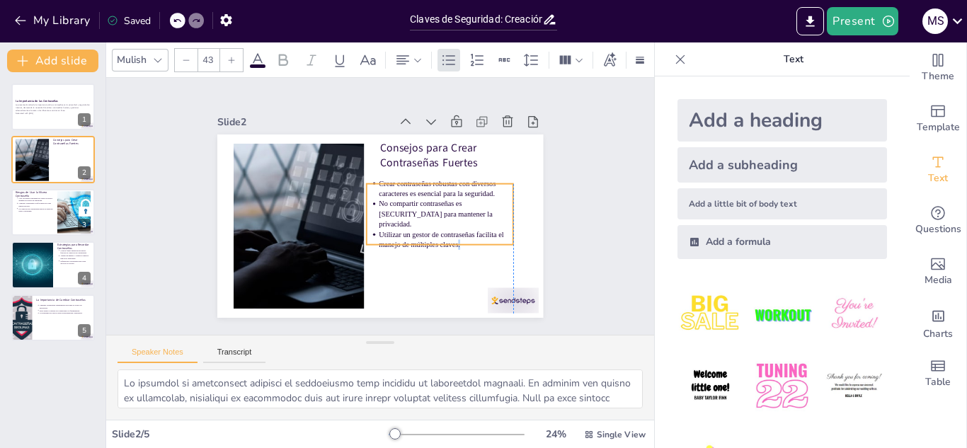
drag, startPoint x: 490, startPoint y: 225, endPoint x: 478, endPoint y: 239, distance: 18.6
click at [478, 239] on p "Utilizar un gestor de contraseñas facilita el manejo de múltiples claves." at bounding box center [432, 258] width 134 height 61
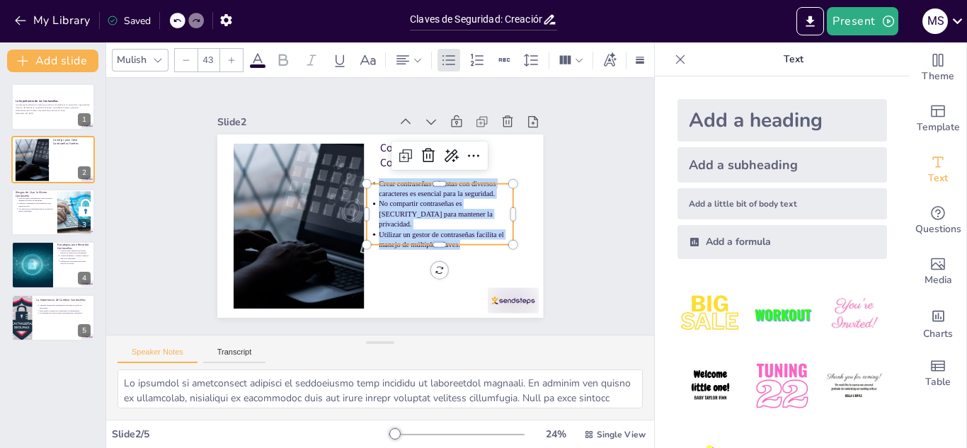
copy ul "Crear contraseñas robustas con diversos caracteres es esencial para la segurida…"
click at [168, 257] on div "Slide 1 La Importancia de las Contraseñas La presentación aborda la importancia…" at bounding box center [380, 206] width 601 height 414
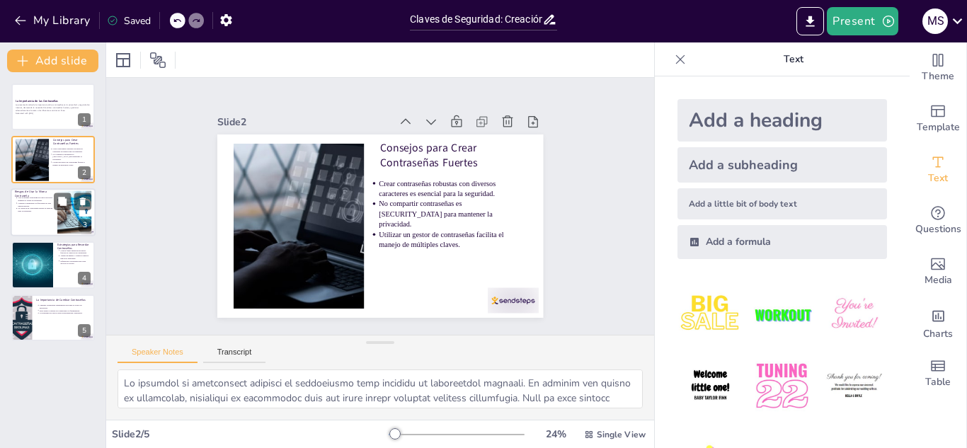
click at [37, 210] on p "La creación de contraseñas únicas es esencial para la seguridad." at bounding box center [35, 210] width 35 height 6
type textarea "La reutilización de contraseñas es una de las prácticas más peligrosas en la se…"
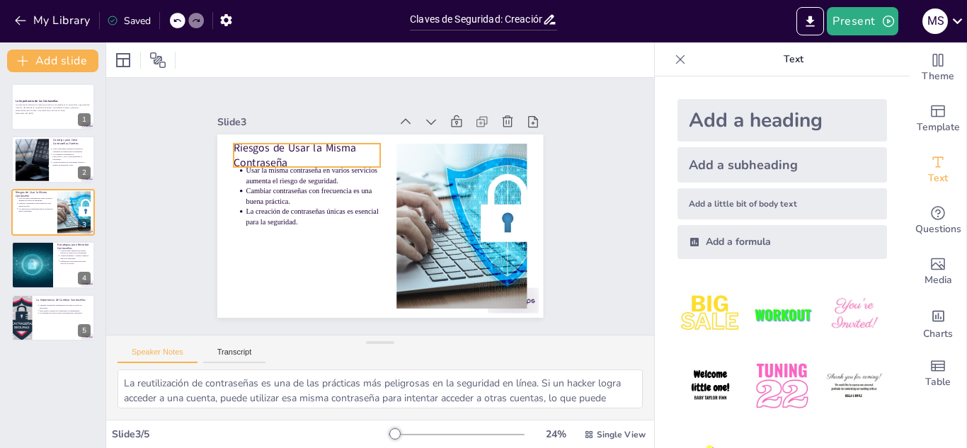
click at [300, 148] on p "Riesgos de Usar la Misma Contraseña" at bounding box center [319, 141] width 150 height 60
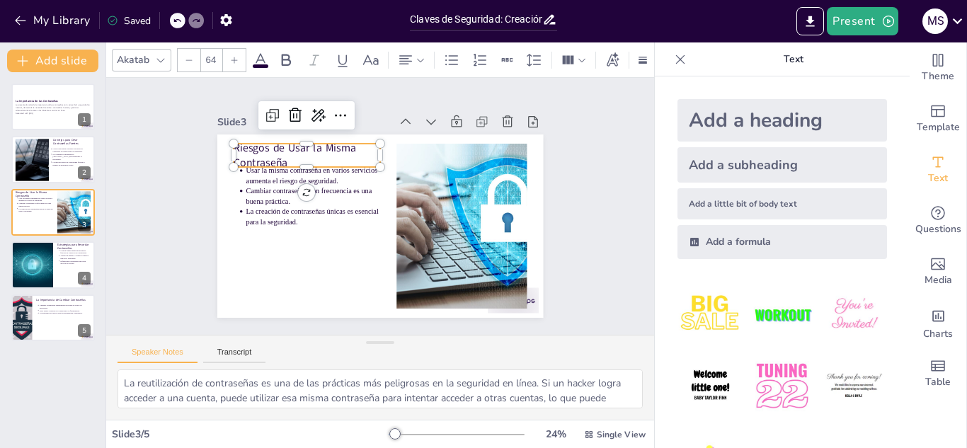
click at [300, 148] on p "Riesgos de Usar la Misma Contraseña" at bounding box center [334, 130] width 147 height 88
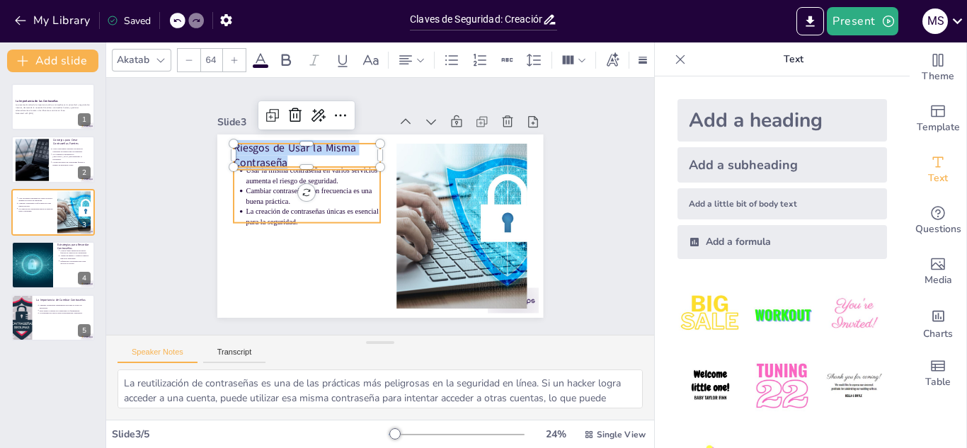
click at [237, 222] on ul "Usar la misma contraseña en varios servicios aumenta el riesgo de seguridad. Ca…" at bounding box center [310, 181] width 157 height 91
click at [237, 159] on div at bounding box center [238, 152] width 13 height 13
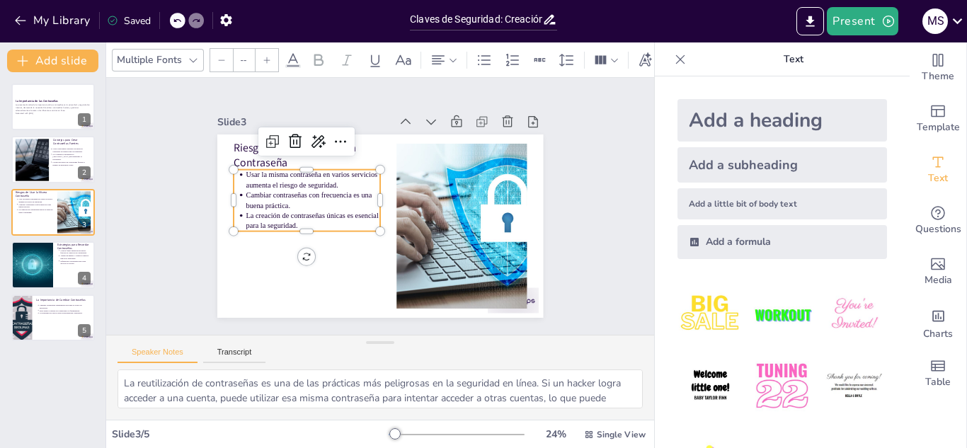
click at [237, 222] on ul "Usar la misma contraseña en varios servicios aumenta el riesgo de seguridad. Ca…" at bounding box center [310, 185] width 157 height 91
click at [254, 217] on p "La creación de contraseñas únicas es esencial para la seguridad." at bounding box center [312, 207] width 136 height 48
click at [254, 217] on p "La creación de contraseñas únicas es esencial para la seguridad." at bounding box center [312, 214] width 136 height 34
type input "43"
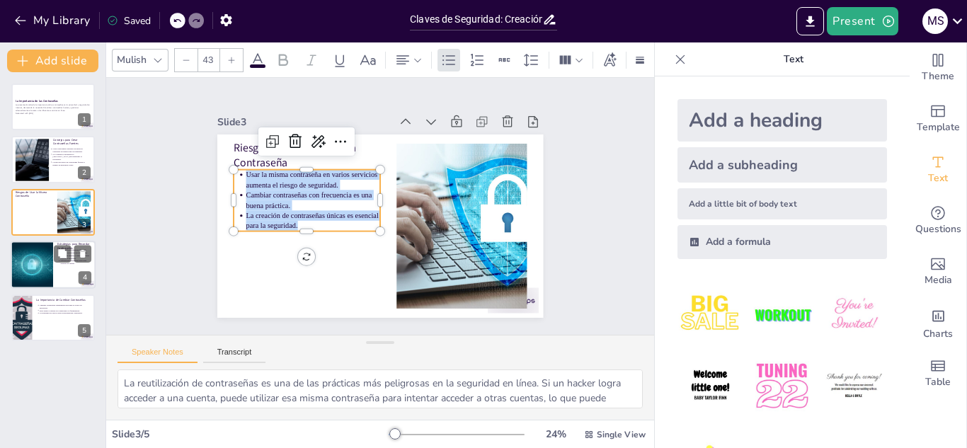
click at [50, 272] on div at bounding box center [32, 265] width 72 height 48
type textarea "Al usar frases que tienen un significado personal, se hace más fácil recordar l…"
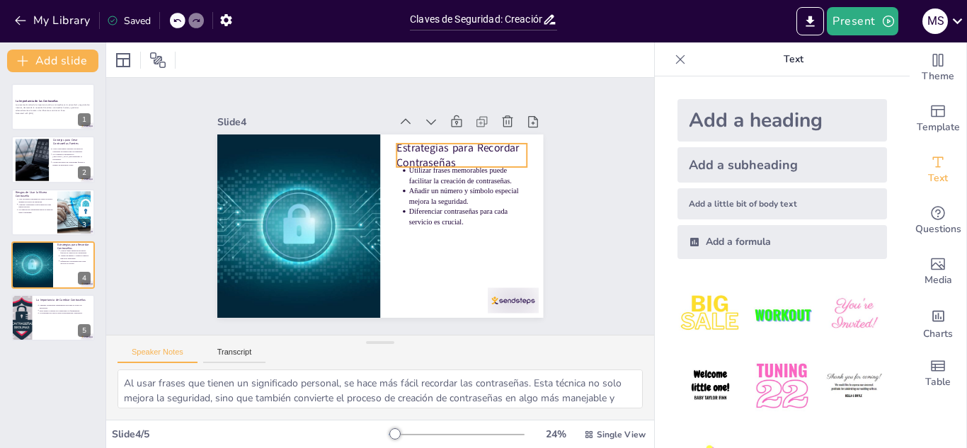
click at [421, 157] on p "Estrategias para Recordar Contraseñas" at bounding box center [473, 183] width 133 height 69
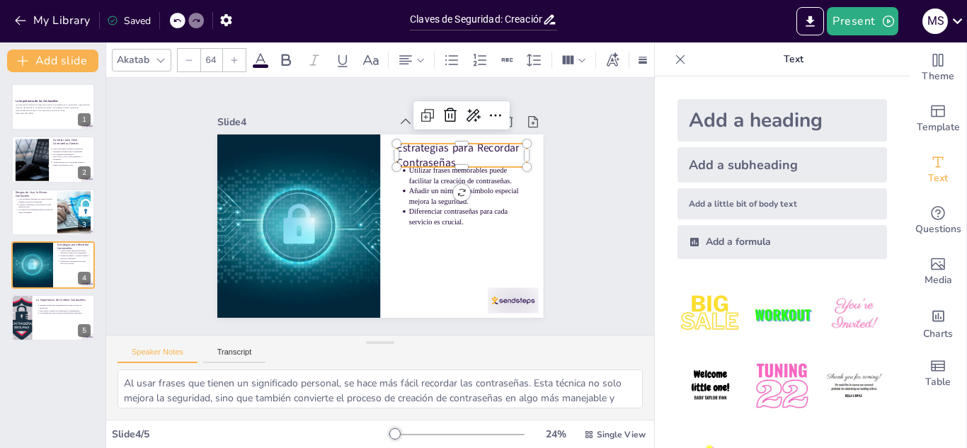
click at [421, 157] on p "Estrategias para Recordar Contraseñas" at bounding box center [471, 173] width 134 height 57
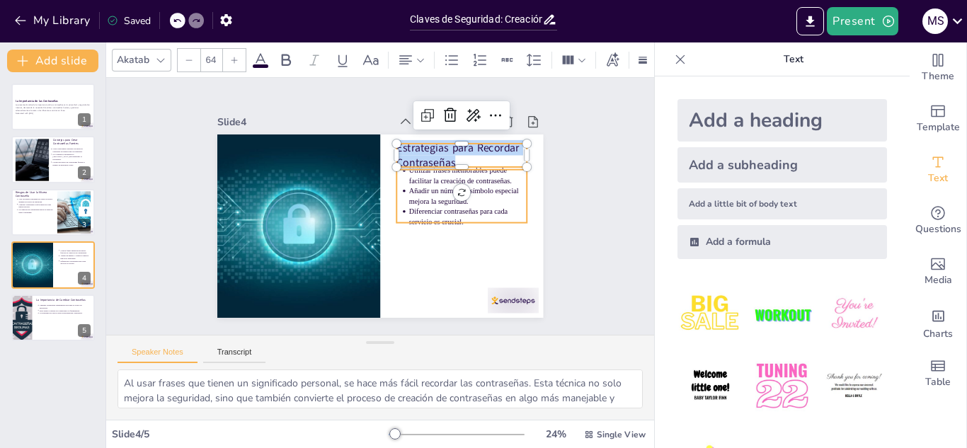
click at [462, 215] on p "Diferenciar contraseñas para cada servicio es crucial." at bounding box center [461, 243] width 118 height 56
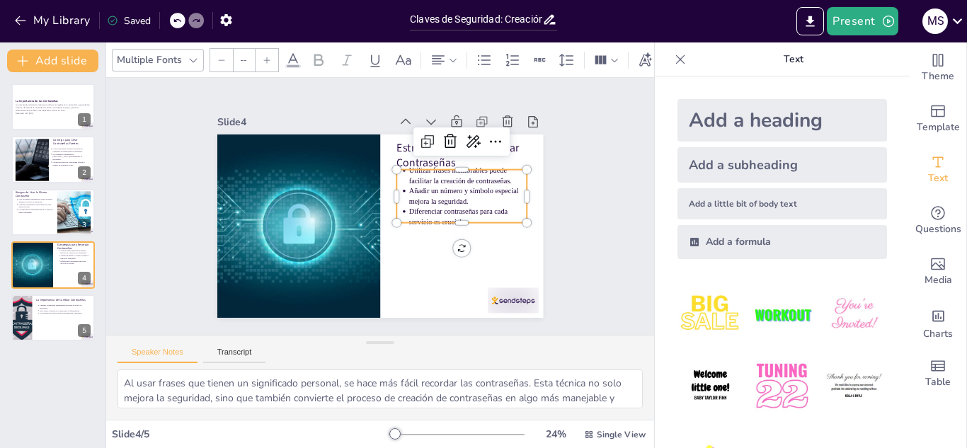
click at [462, 214] on p "Diferenciar contraseñas para cada servicio es crucial." at bounding box center [464, 234] width 120 height 45
type input "43"
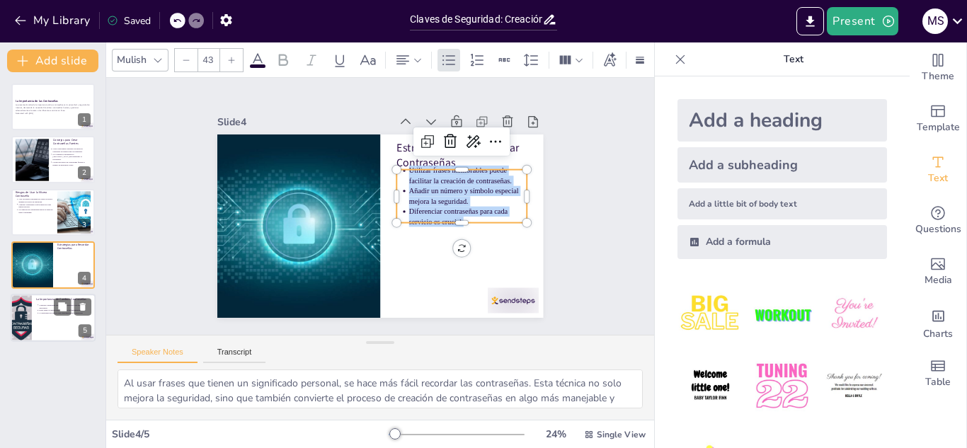
click at [33, 328] on div at bounding box center [53, 318] width 85 height 48
type textarea "La prevención es clave en la seguridad en línea. Cambiar contraseñas de manera …"
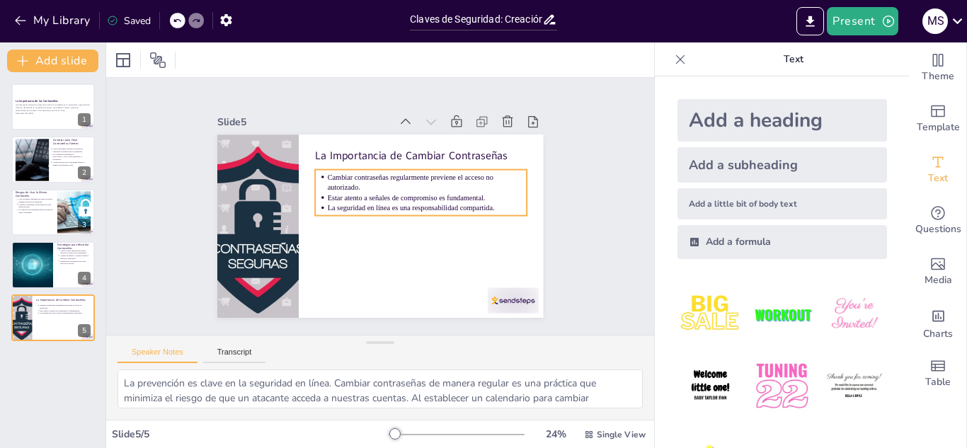
click at [327, 171] on div "Cambiar contraseñas regularmente previene el acceso no autorizado. Estar atento…" at bounding box center [422, 201] width 217 height 89
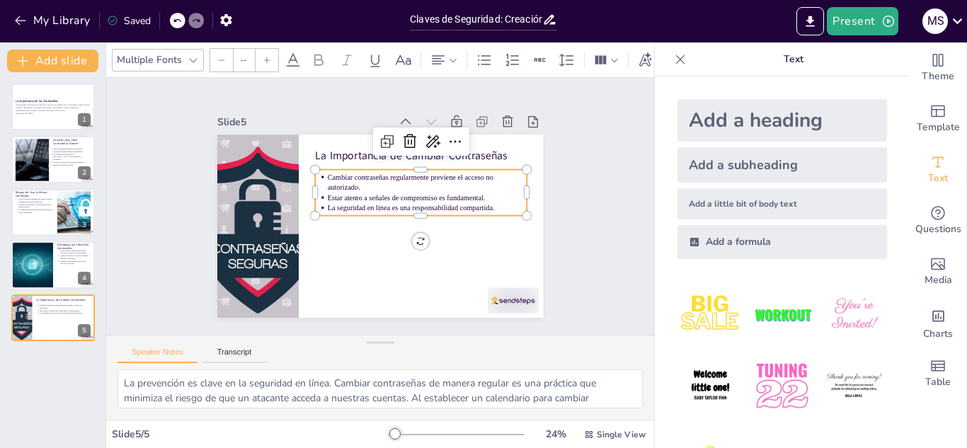
click at [397, 194] on p "Estar atento a señales de compromiso es fundamental." at bounding box center [427, 213] width 193 height 72
click at [397, 194] on p "Estar atento a señales de compromiso es fundamental." at bounding box center [428, 202] width 200 height 31
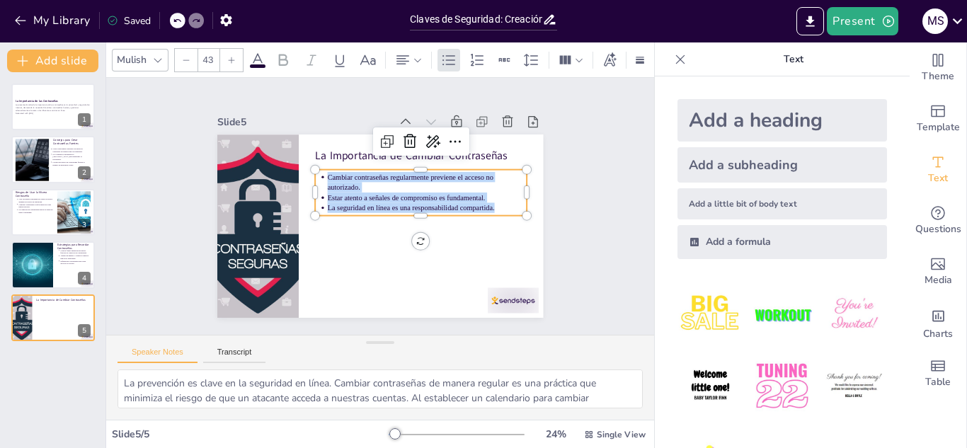
copy ul "Cambiar contraseñas regularmente previene el acceso no autorizado. Estar atento…"
click at [331, 157] on p "La Importancia de Cambiar Contraseñas" at bounding box center [434, 170] width 206 height 80
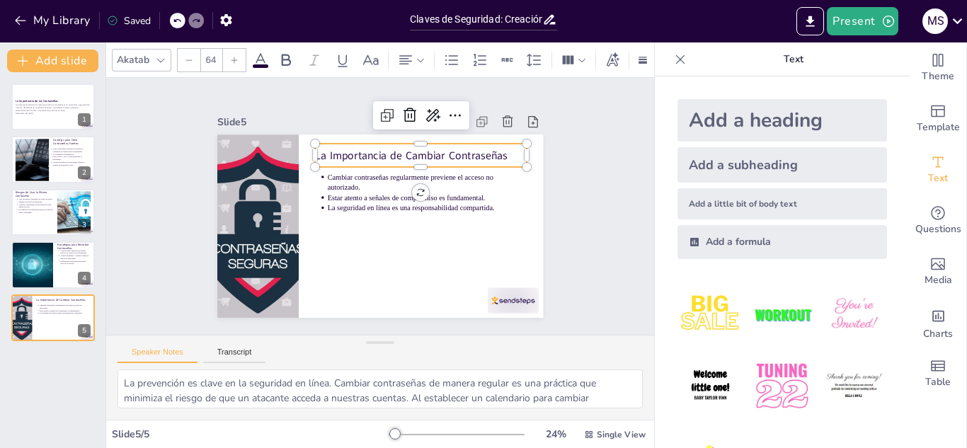
click at [326, 157] on p "La Importancia de Cambiar Contraseñas" at bounding box center [431, 164] width 210 height 59
click at [334, 191] on p "Cambiar contraseñas regularmente previene el acceso no autorizado." at bounding box center [432, 197] width 196 height 81
click at [331, 191] on p "Cambiar contraseñas regularmente previene el acceso no autorizado." at bounding box center [431, 193] width 200 height 62
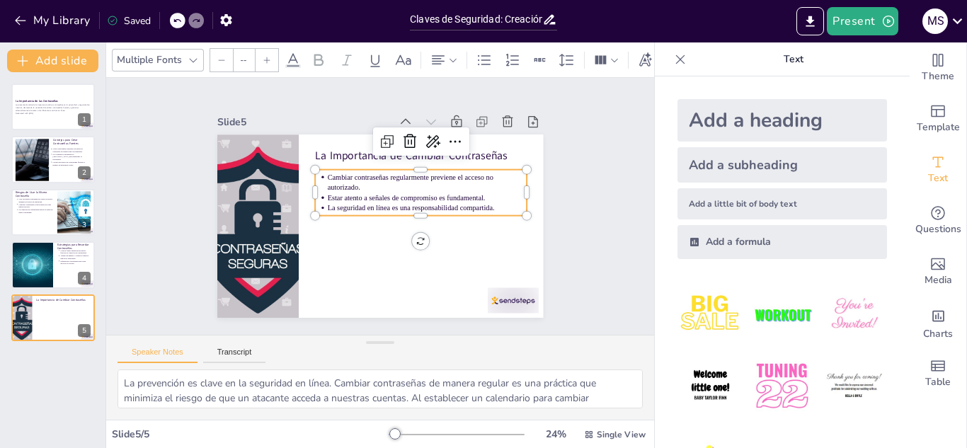
click at [334, 191] on p "Cambiar contraseñas regularmente previene el acceso no autorizado." at bounding box center [432, 197] width 196 height 81
type input "43"
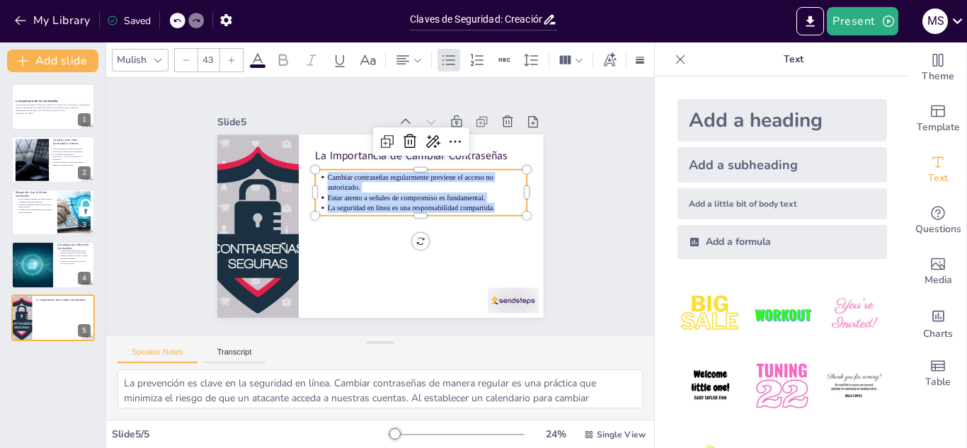
copy ul "Cambiar contraseñas regularmente previene el acceso no autorizado. Estar atento…"
click at [517, 309] on div at bounding box center [490, 326] width 55 height 35
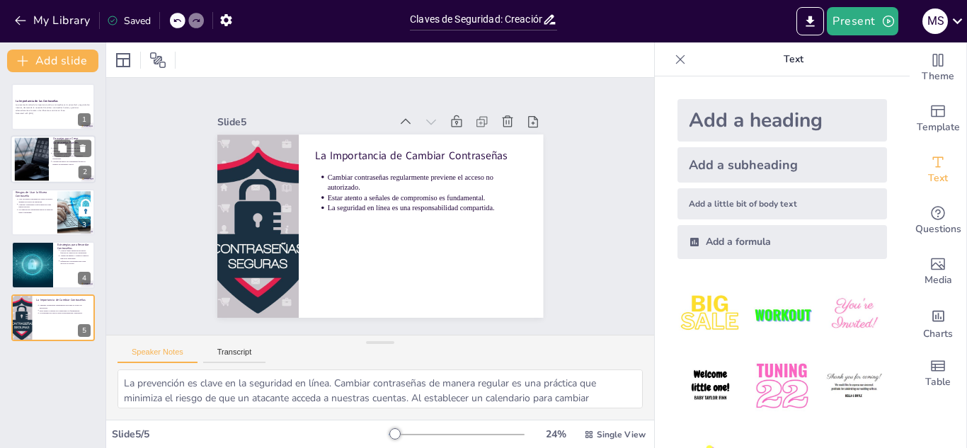
click at [52, 153] on ul "Crear contraseñas robustas con diversos caracteres es esencial para la segurida…" at bounding box center [69, 156] width 38 height 18
type textarea "La creación de contraseñas robustas es fundamental para proteger la información…"
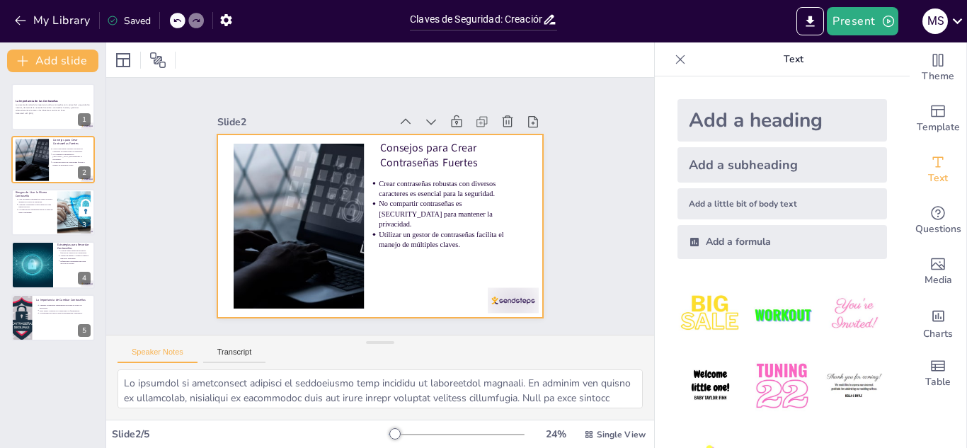
click at [224, 222] on div at bounding box center [376, 225] width 357 height 247
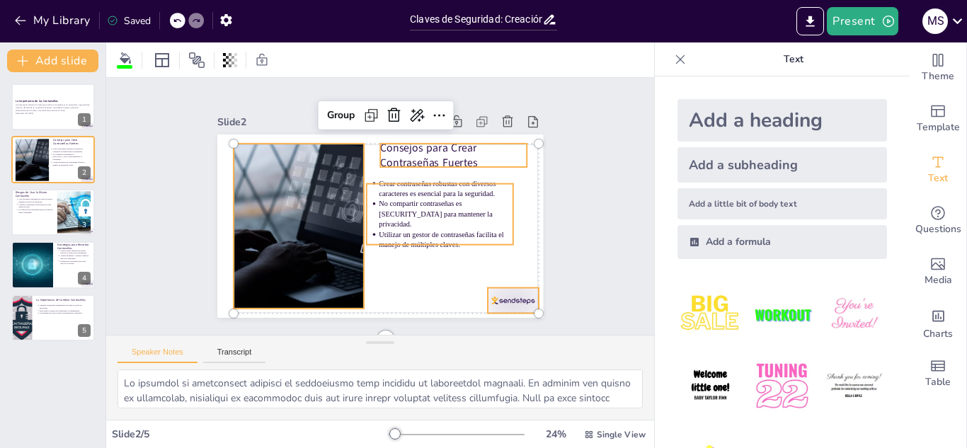
click at [419, 152] on p "Consejos para Crear Contraseñas Fuertes" at bounding box center [466, 180] width 149 height 74
click at [419, 152] on p "Consejos para Crear Contraseñas Fuertes" at bounding box center [468, 189] width 147 height 87
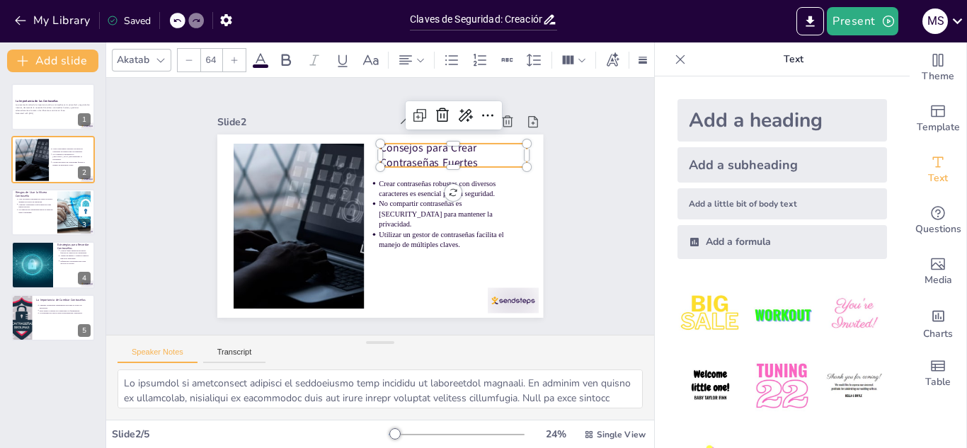
click at [419, 152] on p "Consejos para Crear Contraseñas Fuertes" at bounding box center [468, 190] width 147 height 88
copy p "Consejos para Crear Contraseñas Fuertes"
